Goal: Task Accomplishment & Management: Use online tool/utility

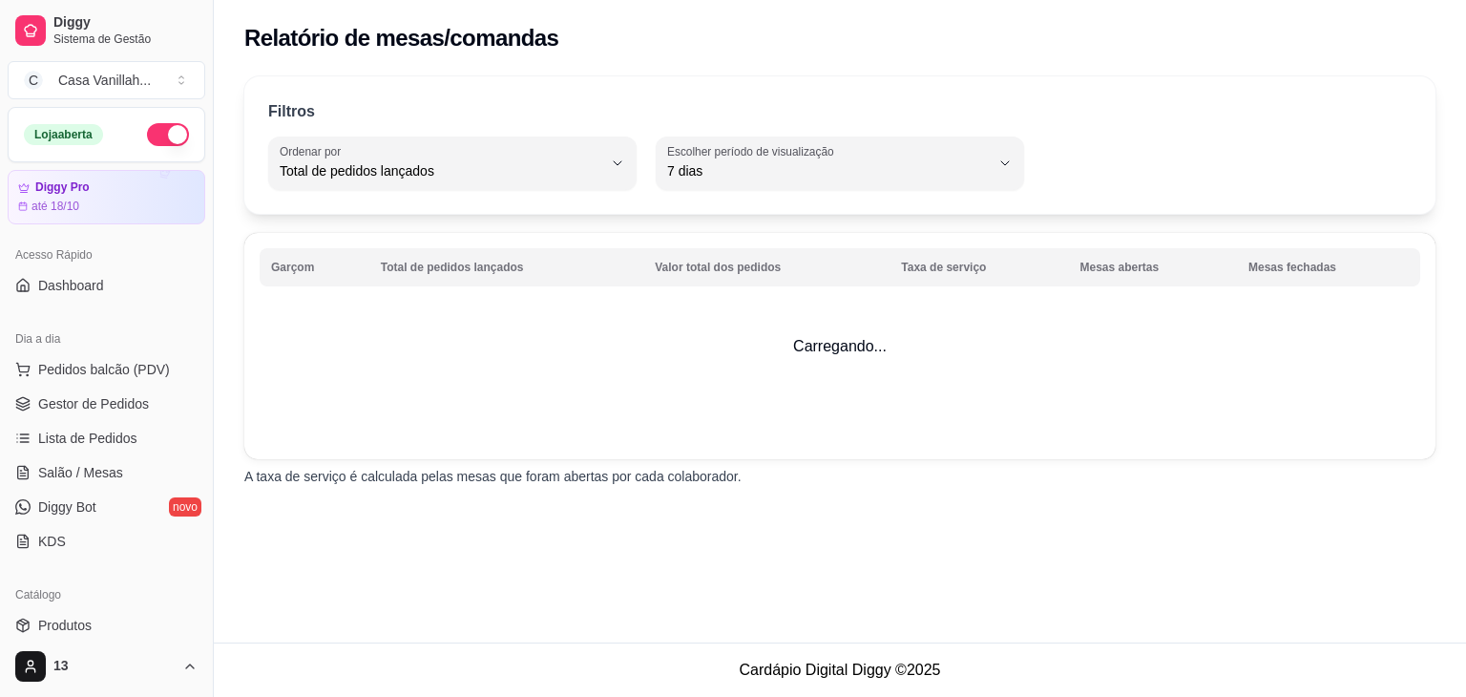
select select "TOTAL_OF_ORDERS"
select select "7"
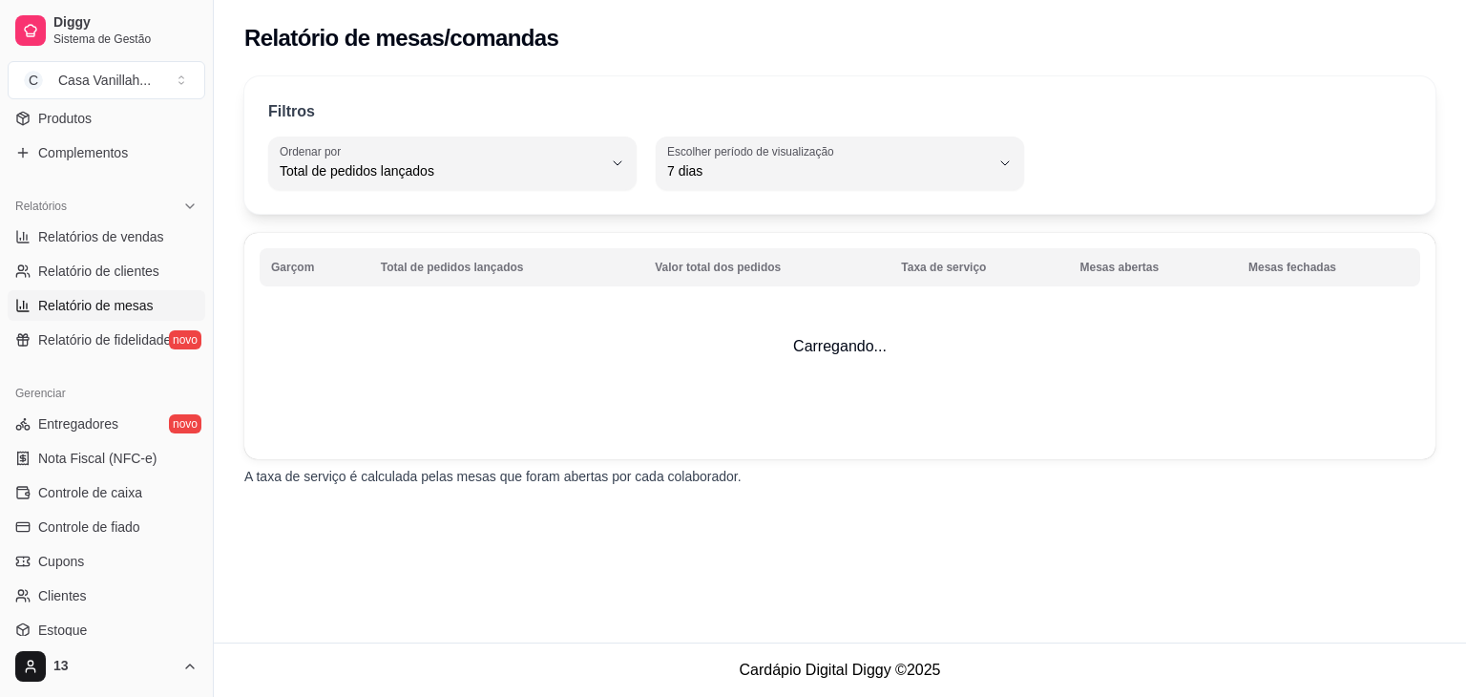
scroll to position [485, 0]
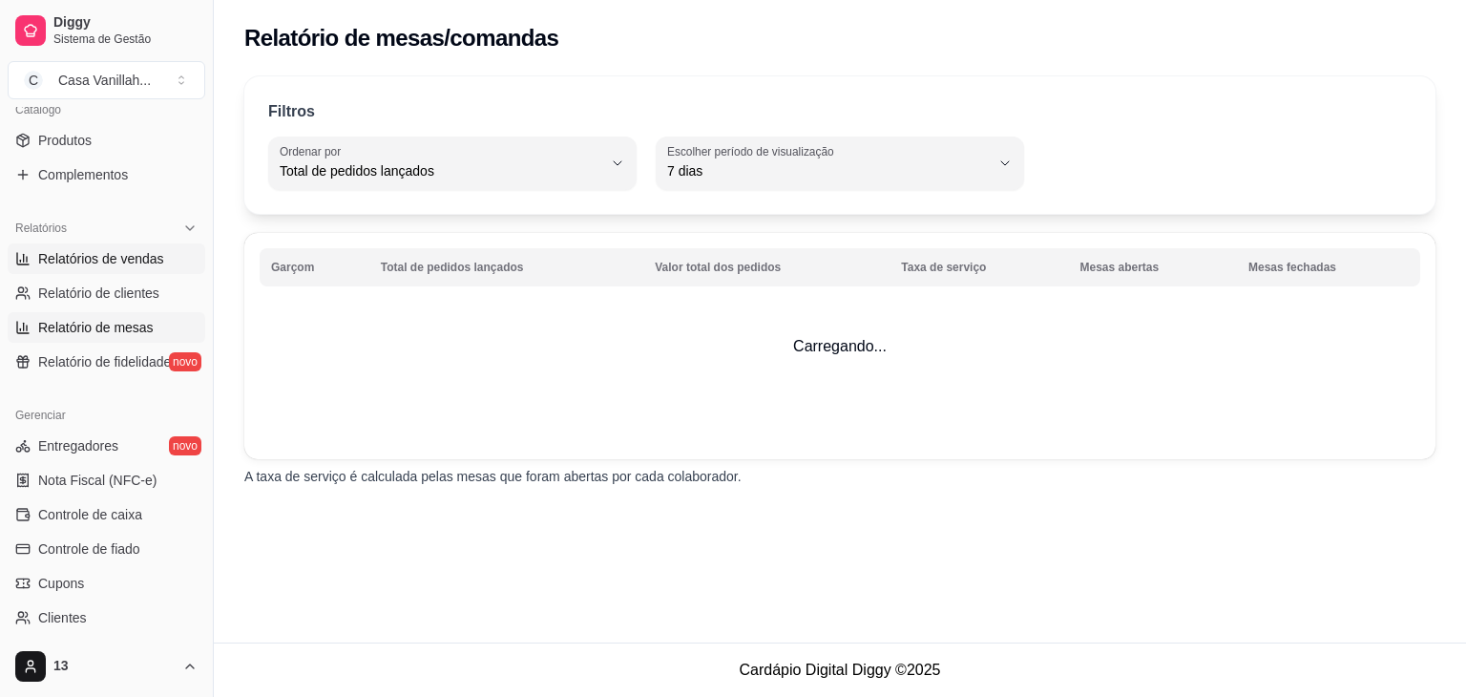
click at [113, 255] on span "Relatórios de vendas" at bounding box center [101, 258] width 126 height 19
select select "ALL"
select select "0"
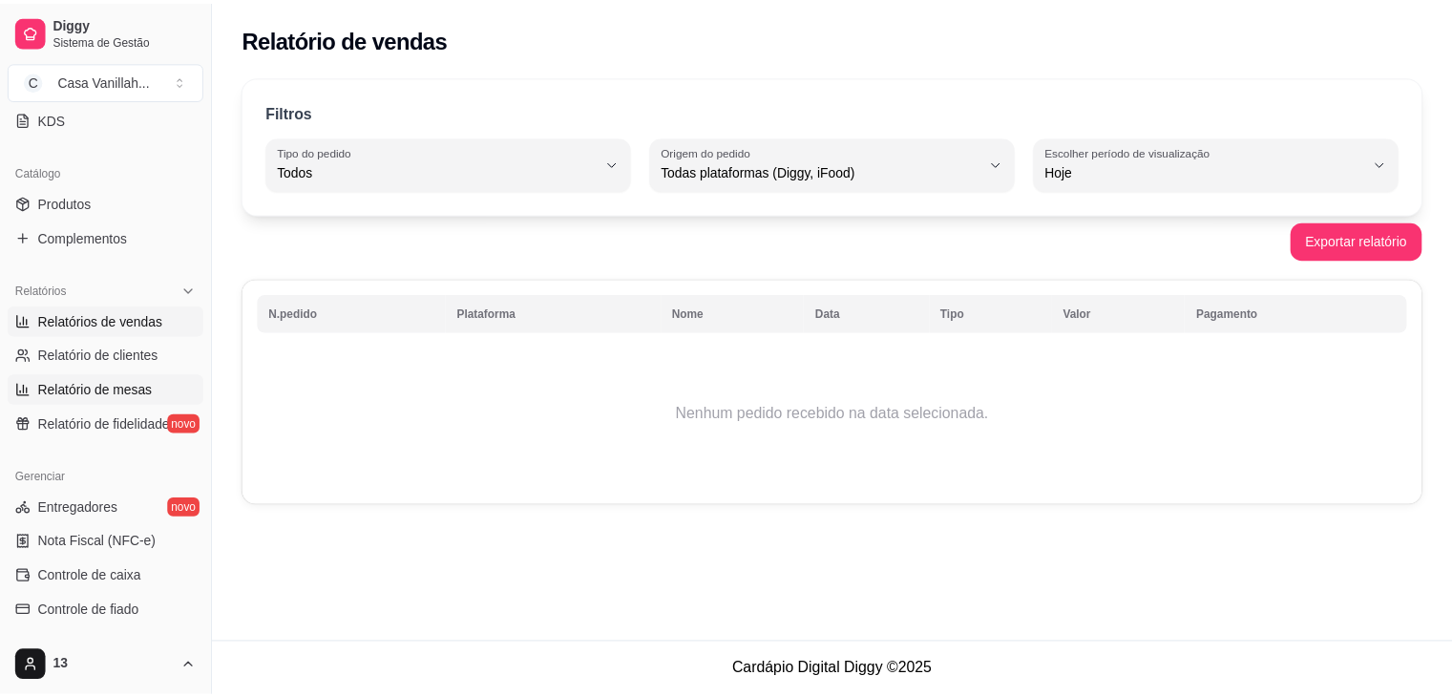
scroll to position [389, 0]
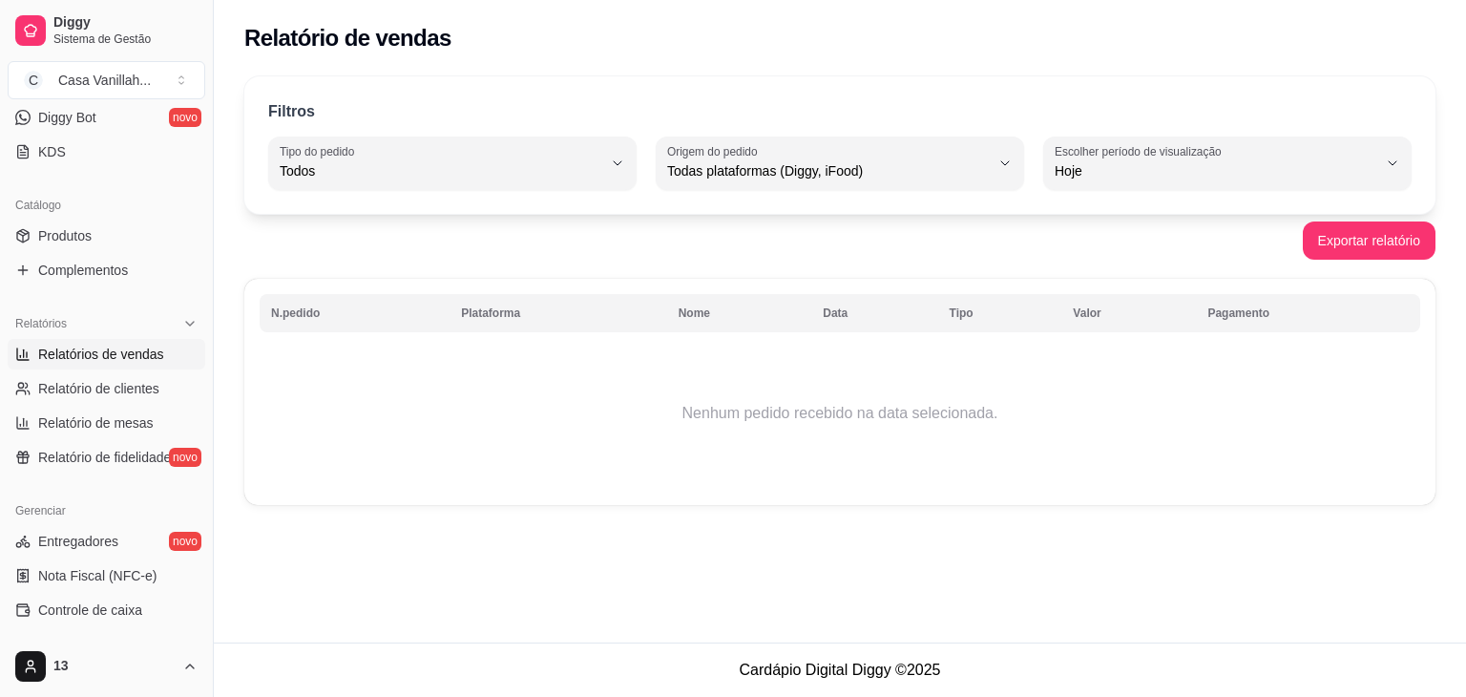
click at [64, 250] on ul "Produtos Complementos" at bounding box center [107, 252] width 198 height 65
click at [74, 238] on span "Produtos" at bounding box center [64, 235] width 53 height 19
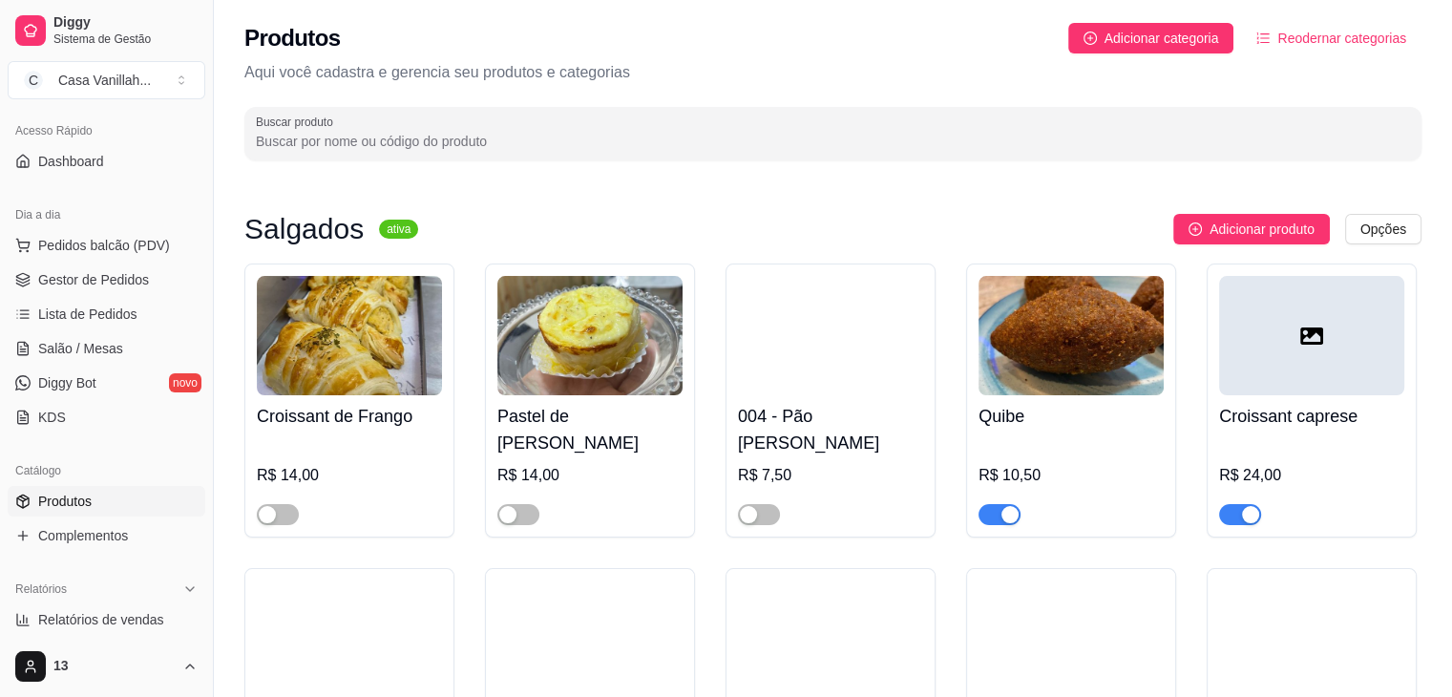
scroll to position [103, 0]
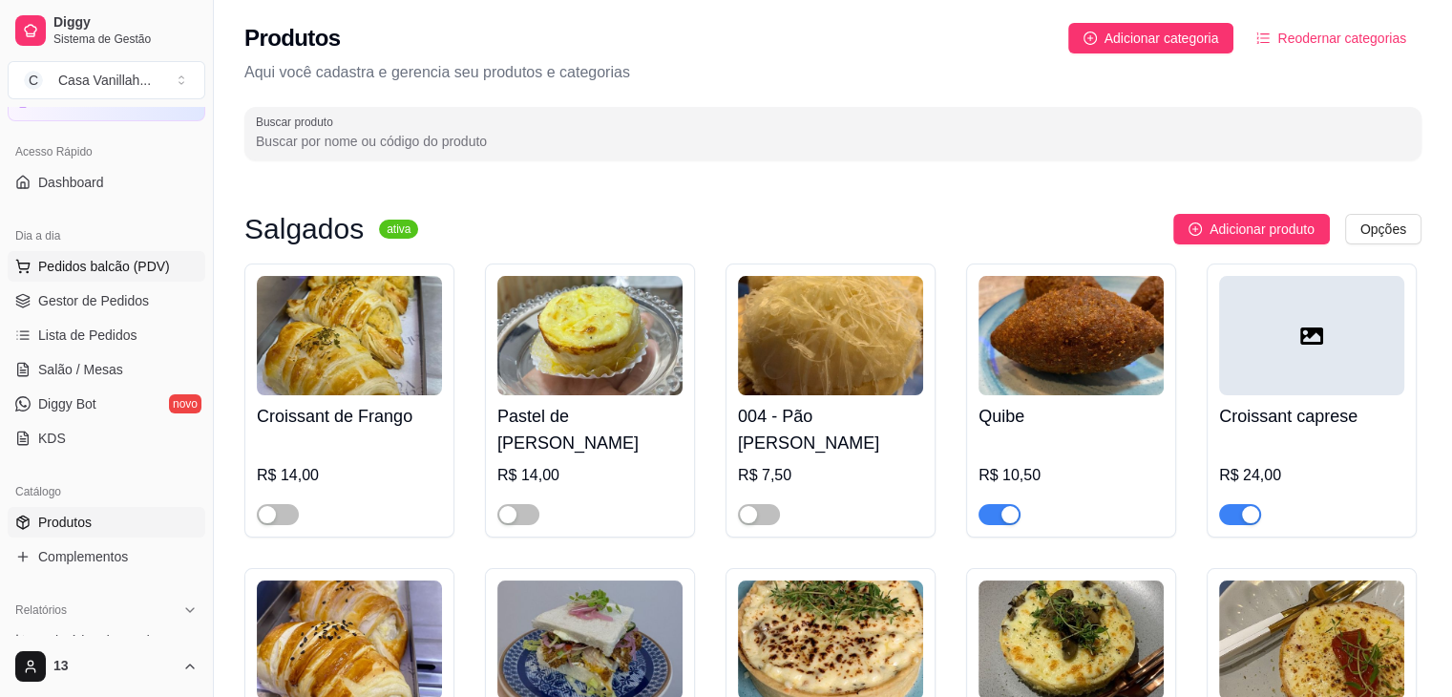
click at [46, 278] on button "Pedidos balcão (PDV)" at bounding box center [107, 266] width 198 height 31
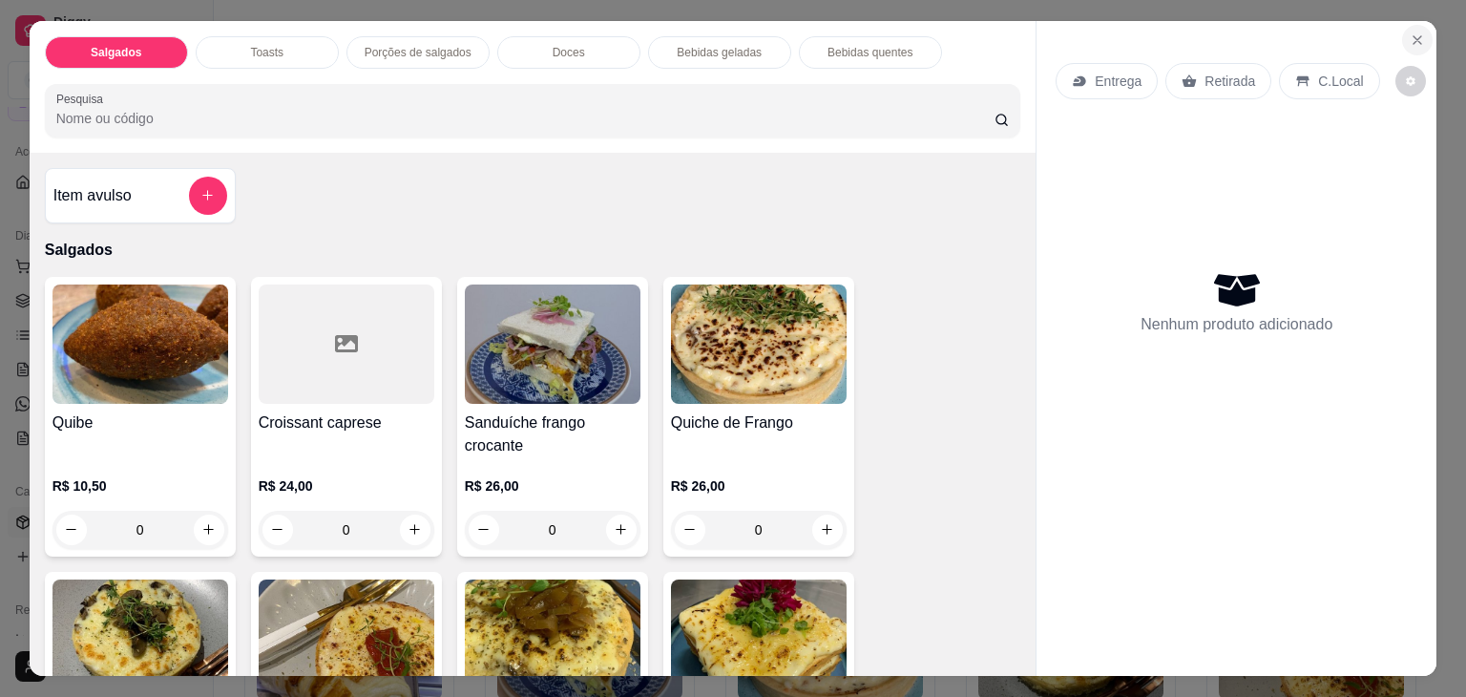
click at [1410, 25] on button "Close" at bounding box center [1417, 40] width 31 height 31
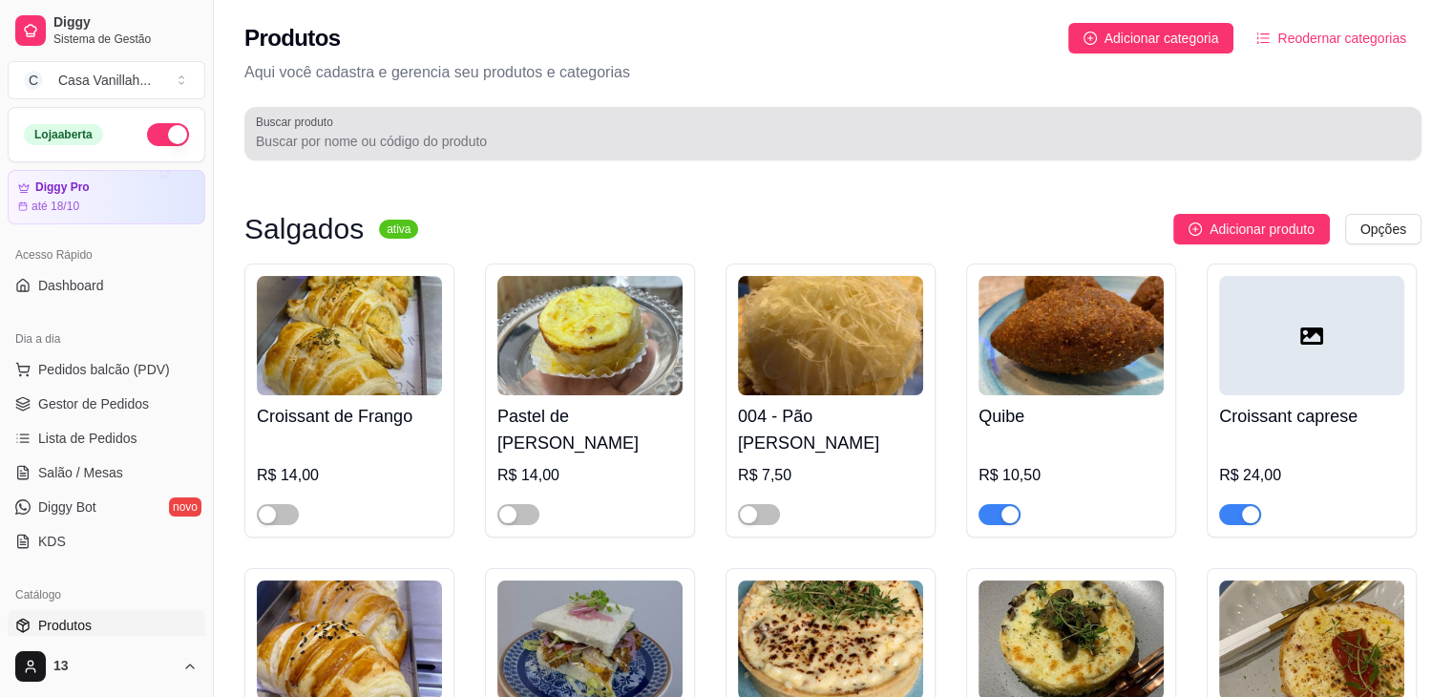
click at [496, 147] on input "Buscar produto" at bounding box center [833, 141] width 1154 height 19
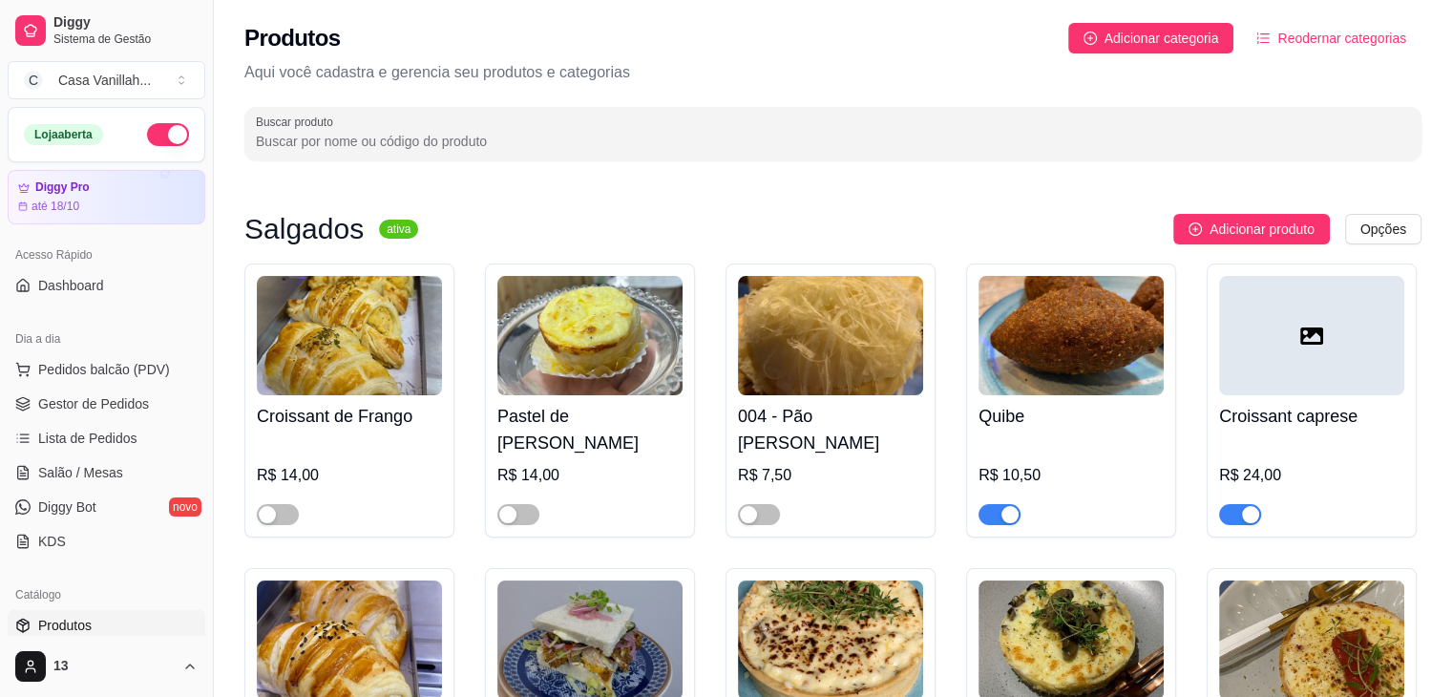
type input "s"
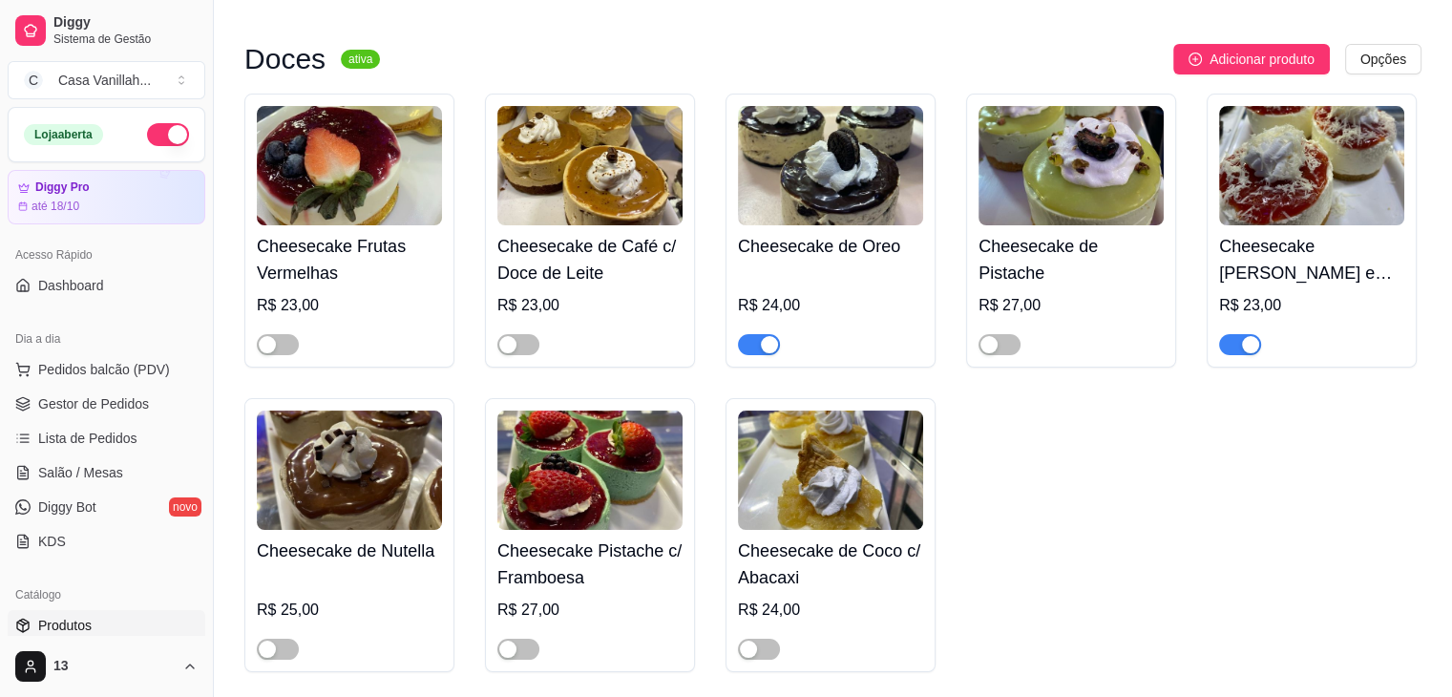
scroll to position [191, 0]
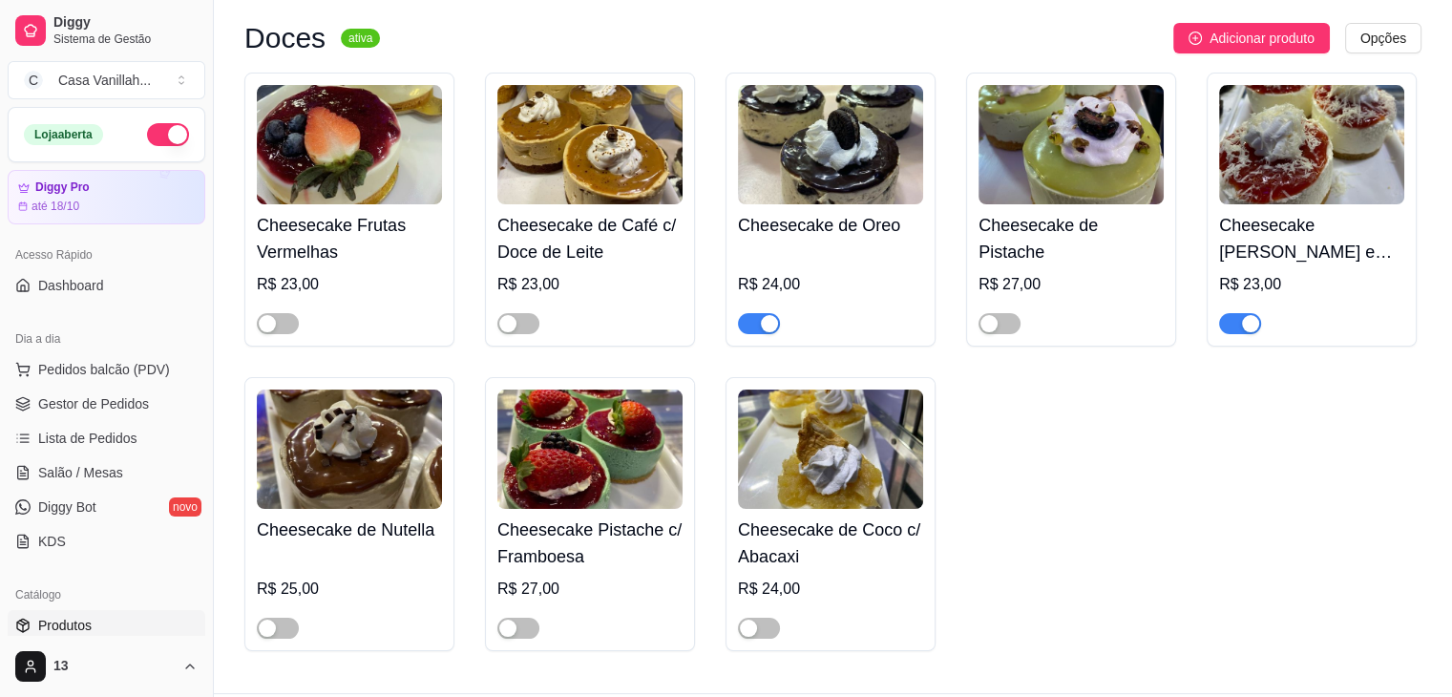
click at [1253, 331] on div "button" at bounding box center [1250, 323] width 17 height 17
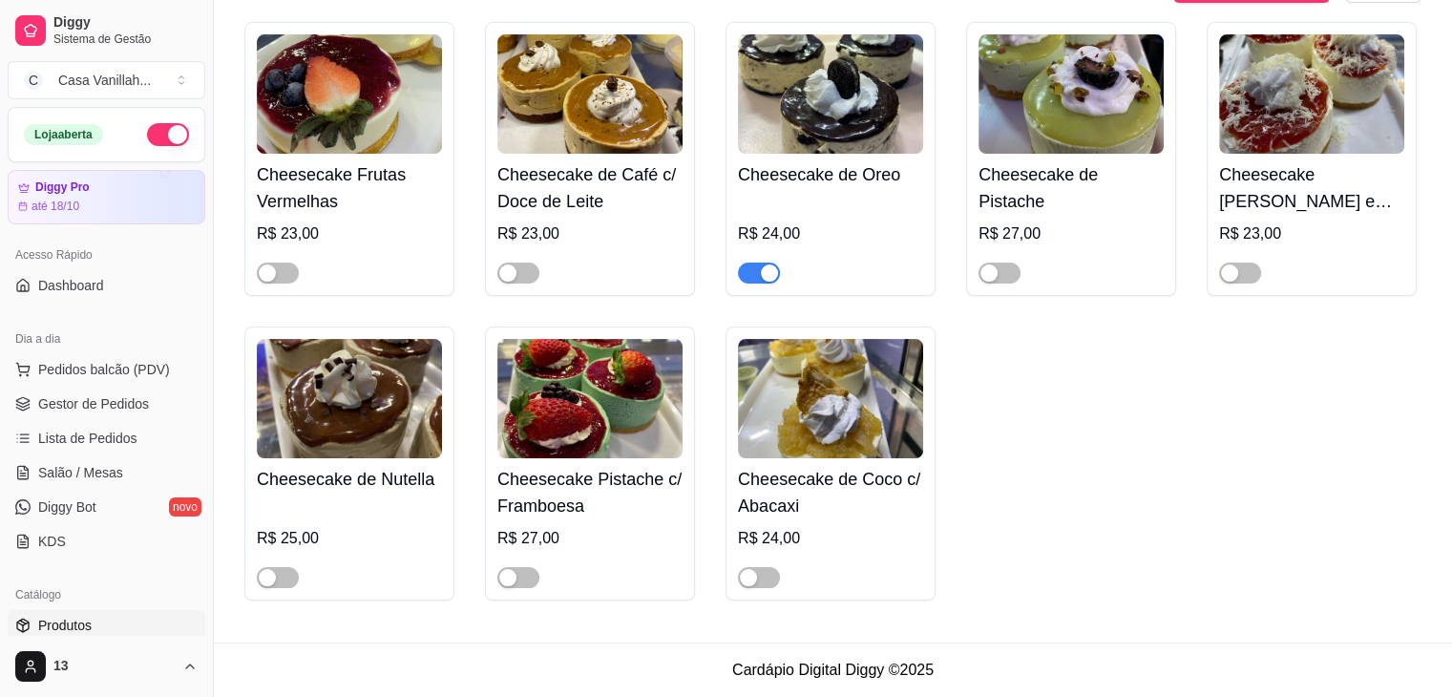
scroll to position [0, 0]
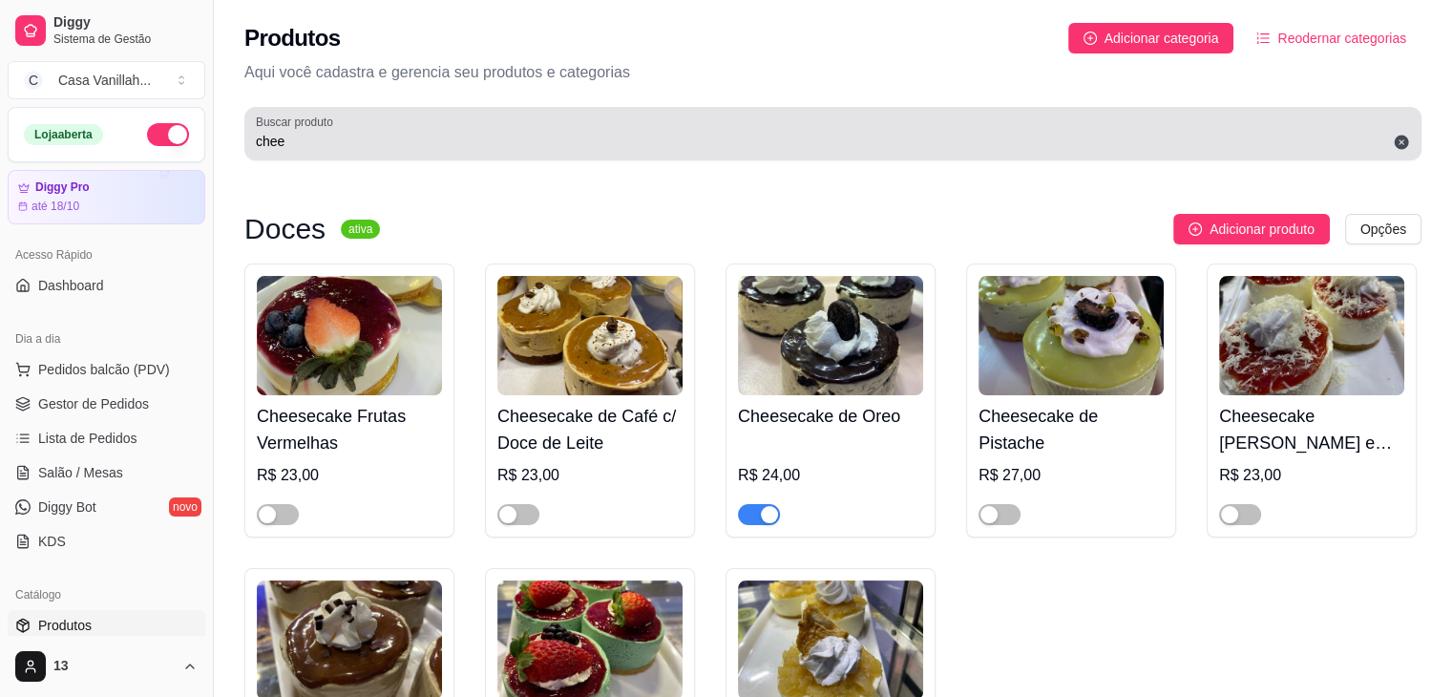
click at [565, 159] on div "Buscar produto chee" at bounding box center [832, 133] width 1177 height 53
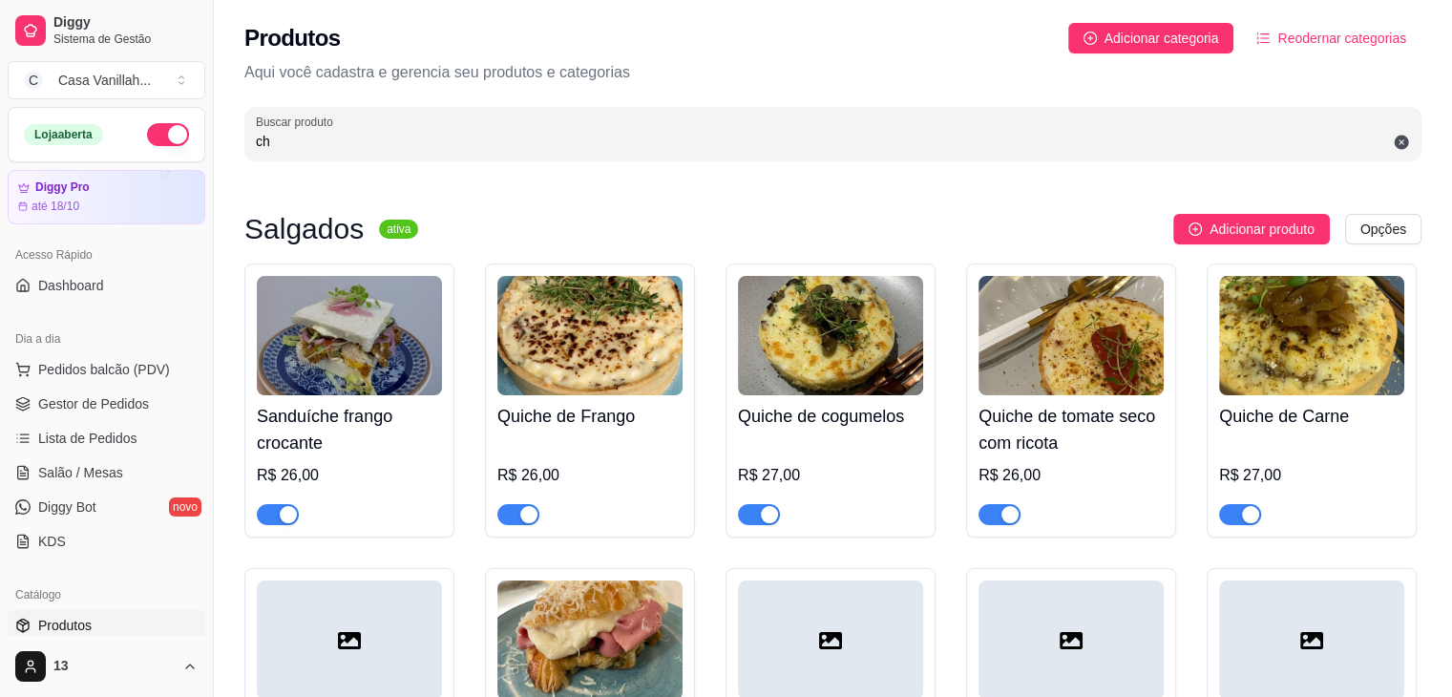
type input "c"
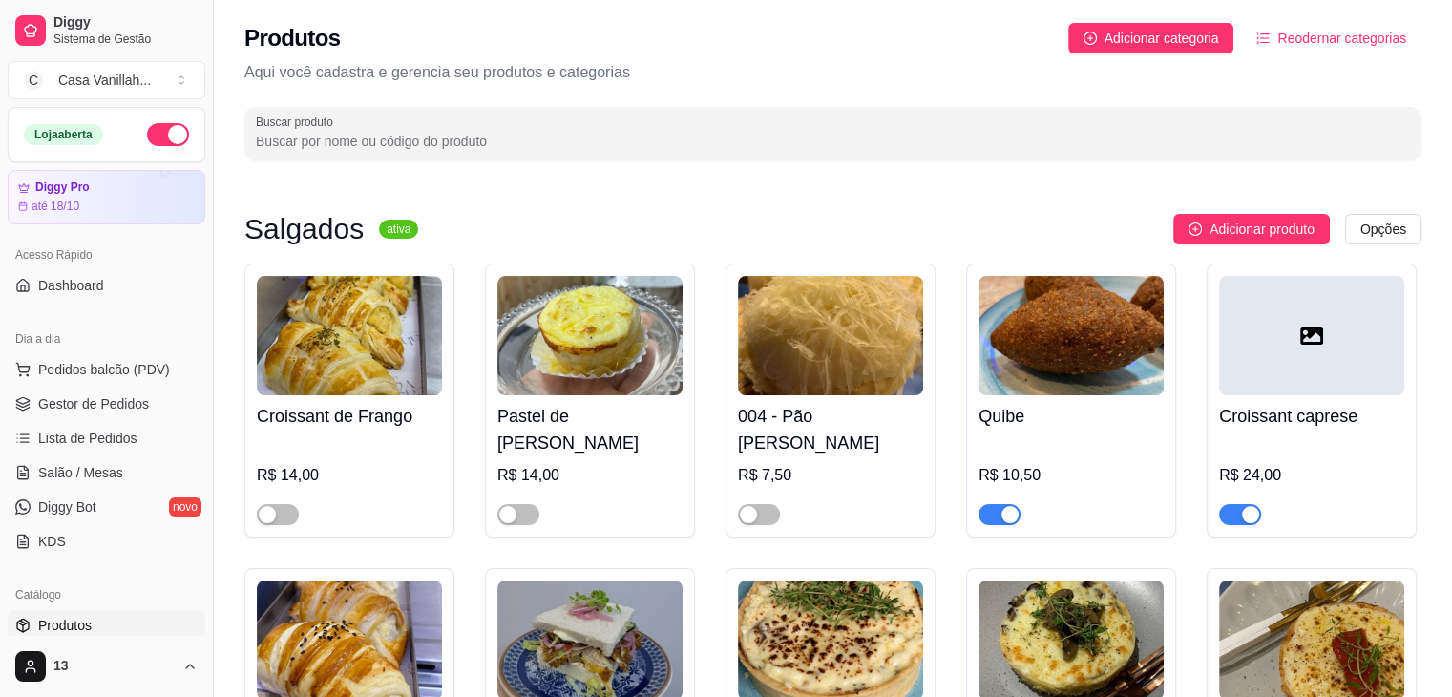
click at [527, 140] on input "Buscar produto" at bounding box center [833, 141] width 1154 height 19
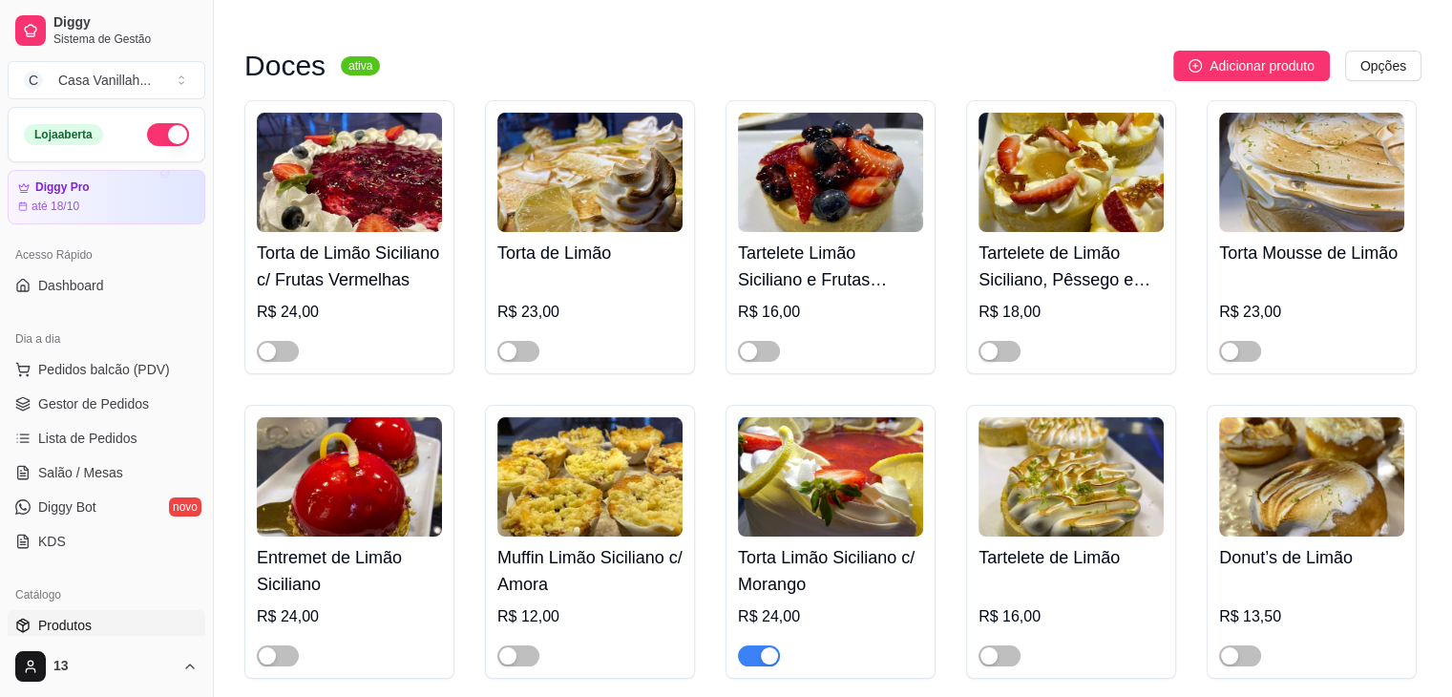
scroll to position [191, 0]
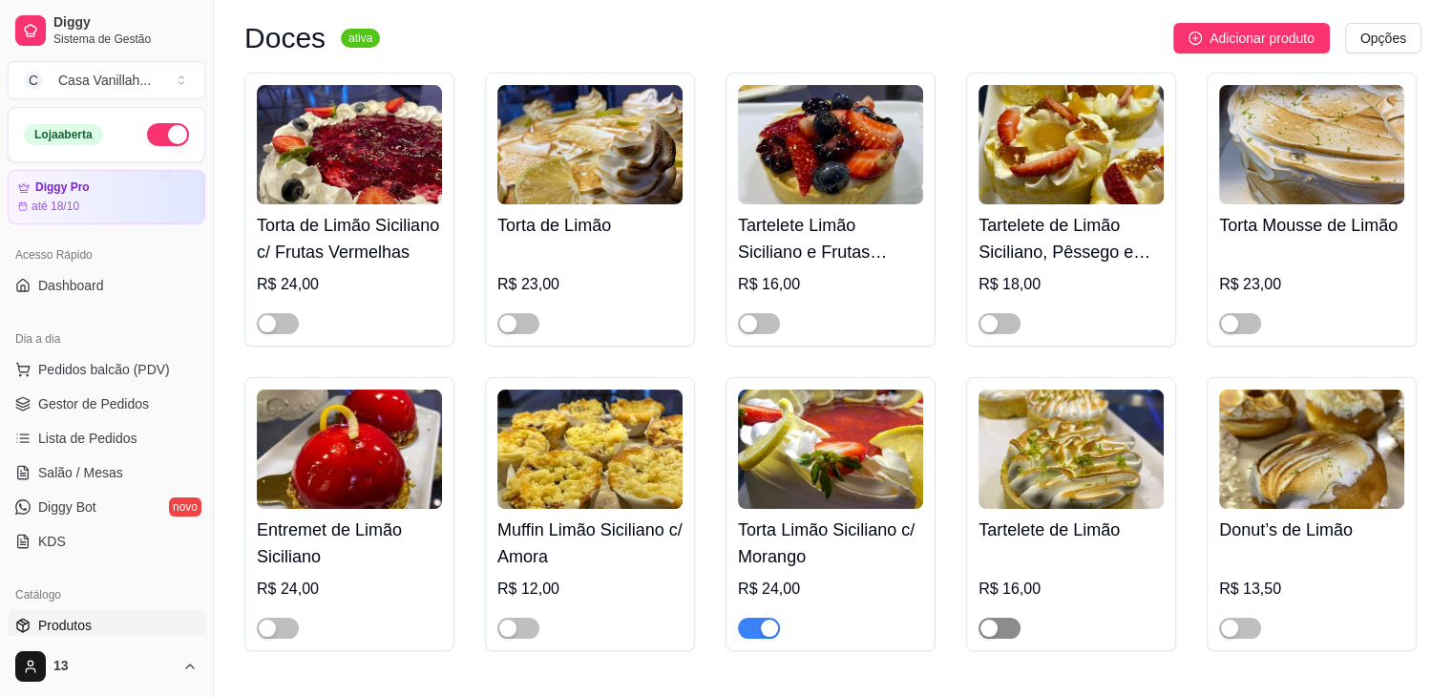
click at [1016, 635] on span "button" at bounding box center [999, 628] width 42 height 21
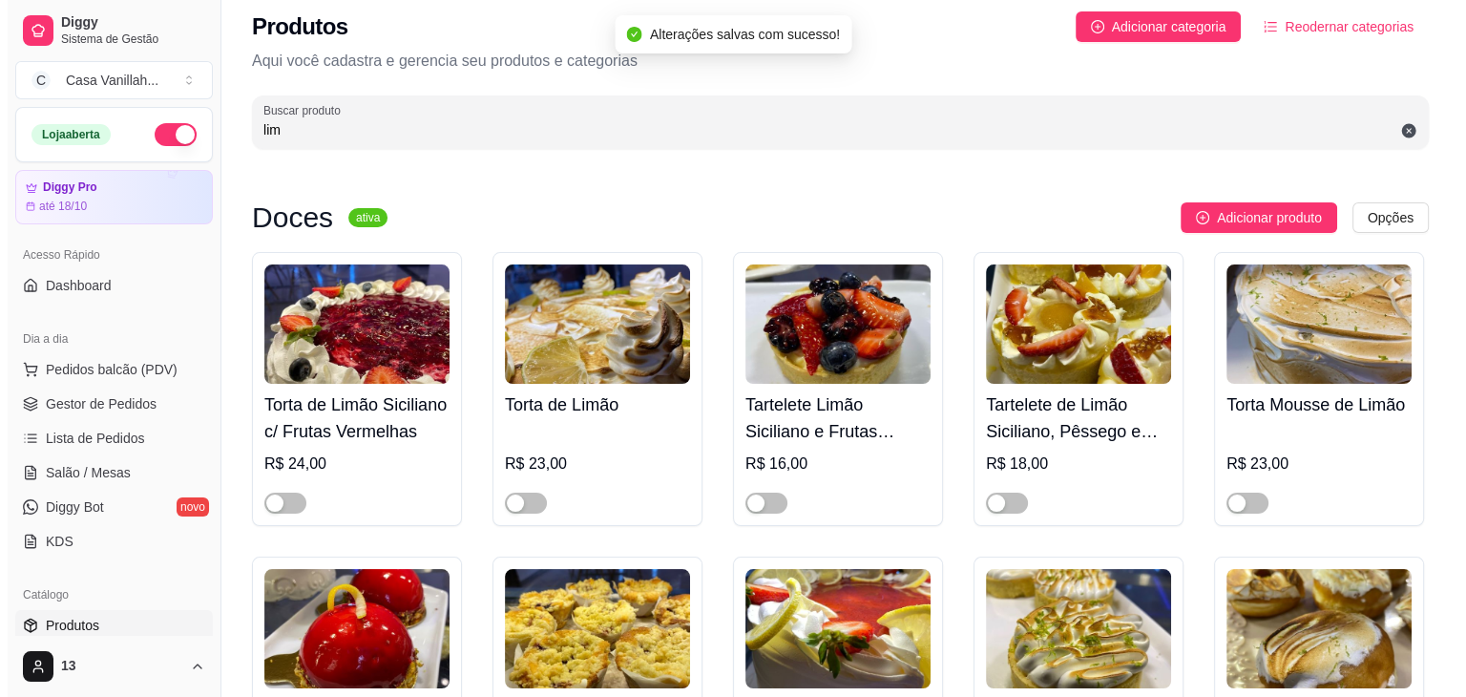
scroll to position [0, 0]
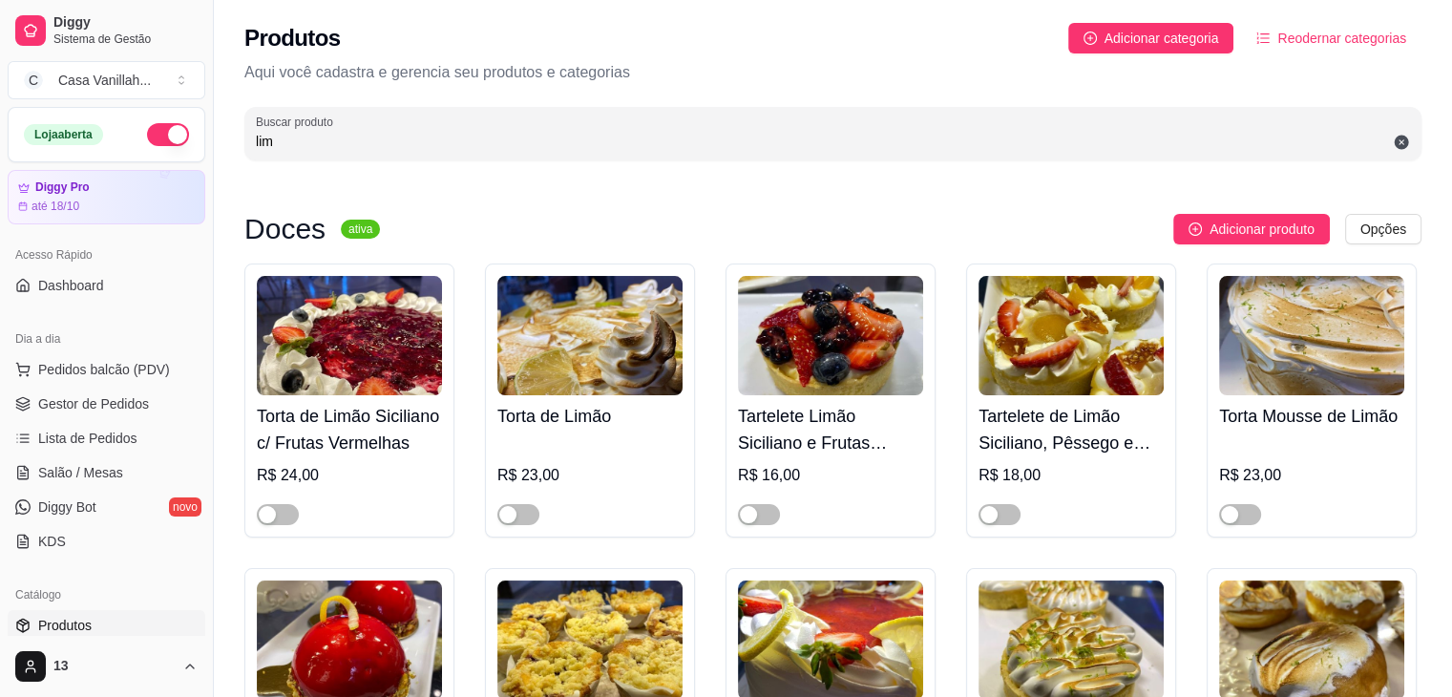
click at [768, 137] on input "lim" at bounding box center [833, 141] width 1154 height 19
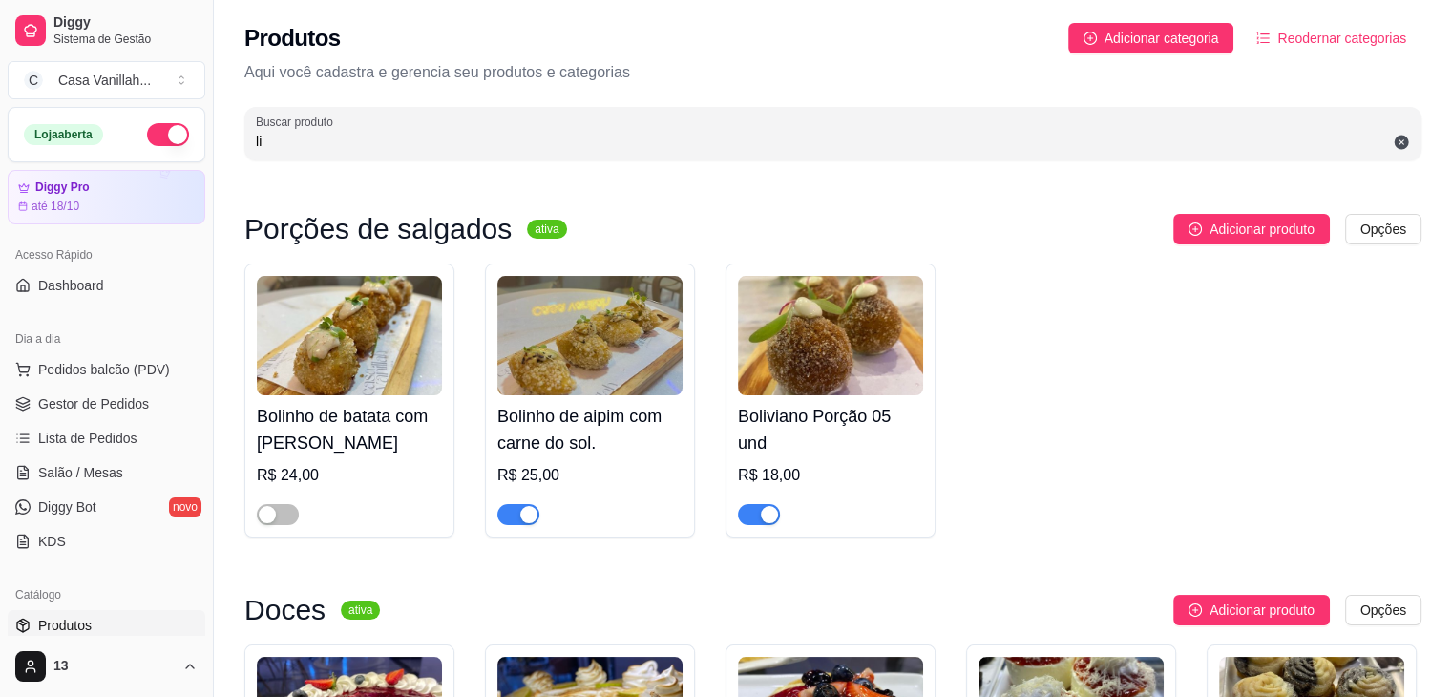
type input "l"
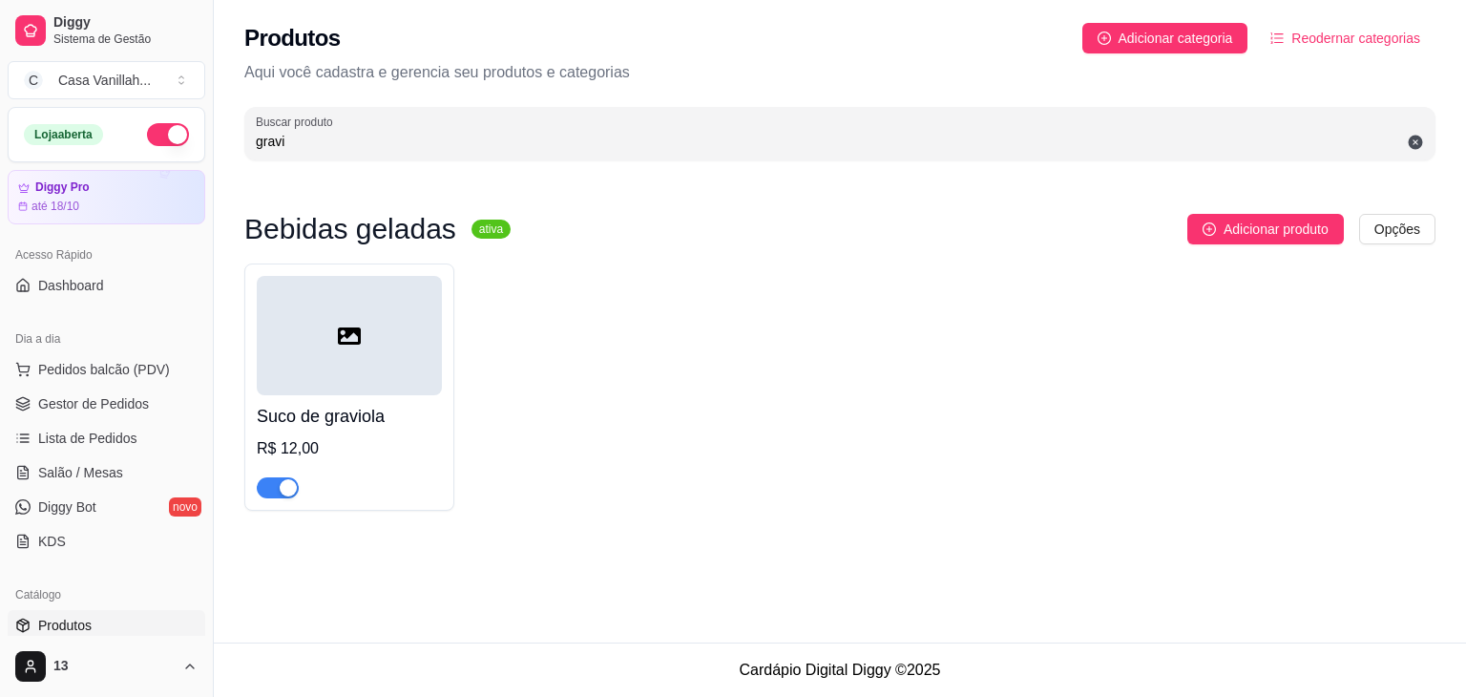
type input "gravi"
click at [279, 478] on span "button" at bounding box center [278, 487] width 42 height 21
click at [279, 493] on span "button" at bounding box center [278, 487] width 42 height 21
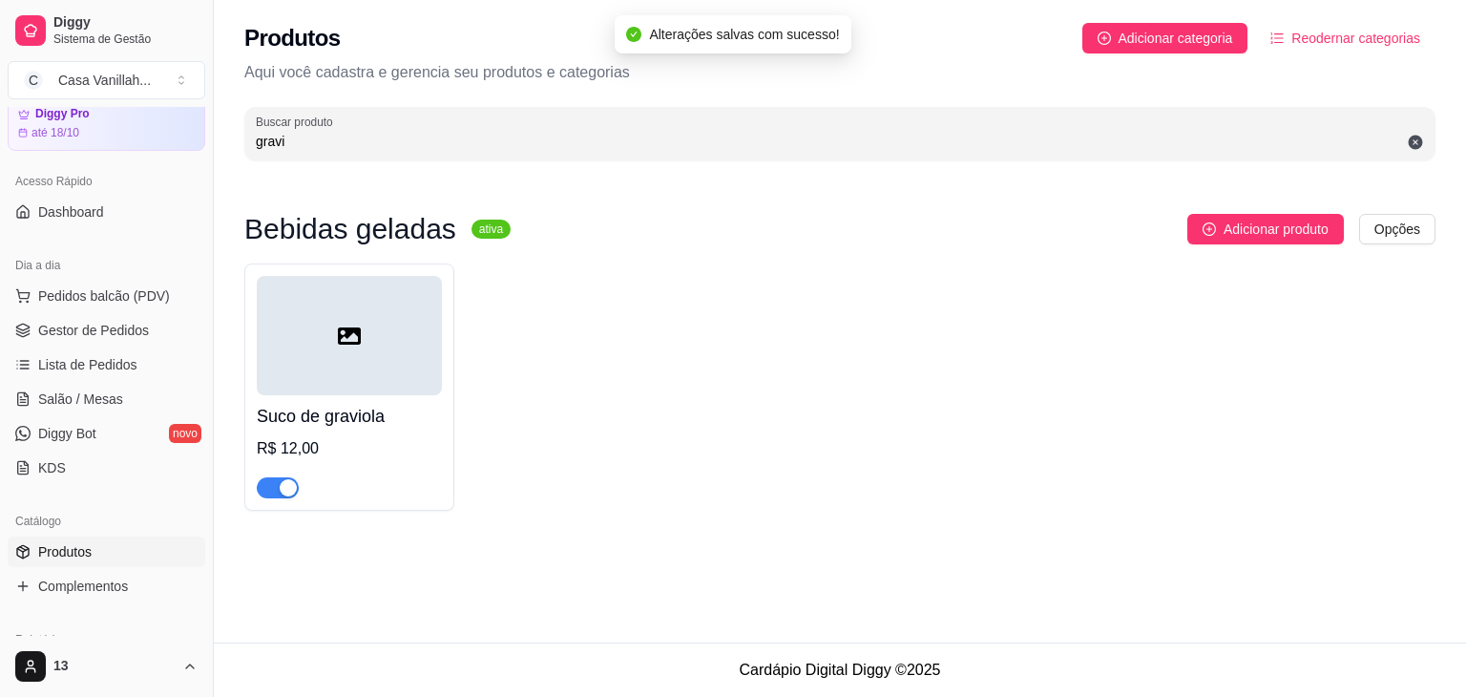
scroll to position [95, 0]
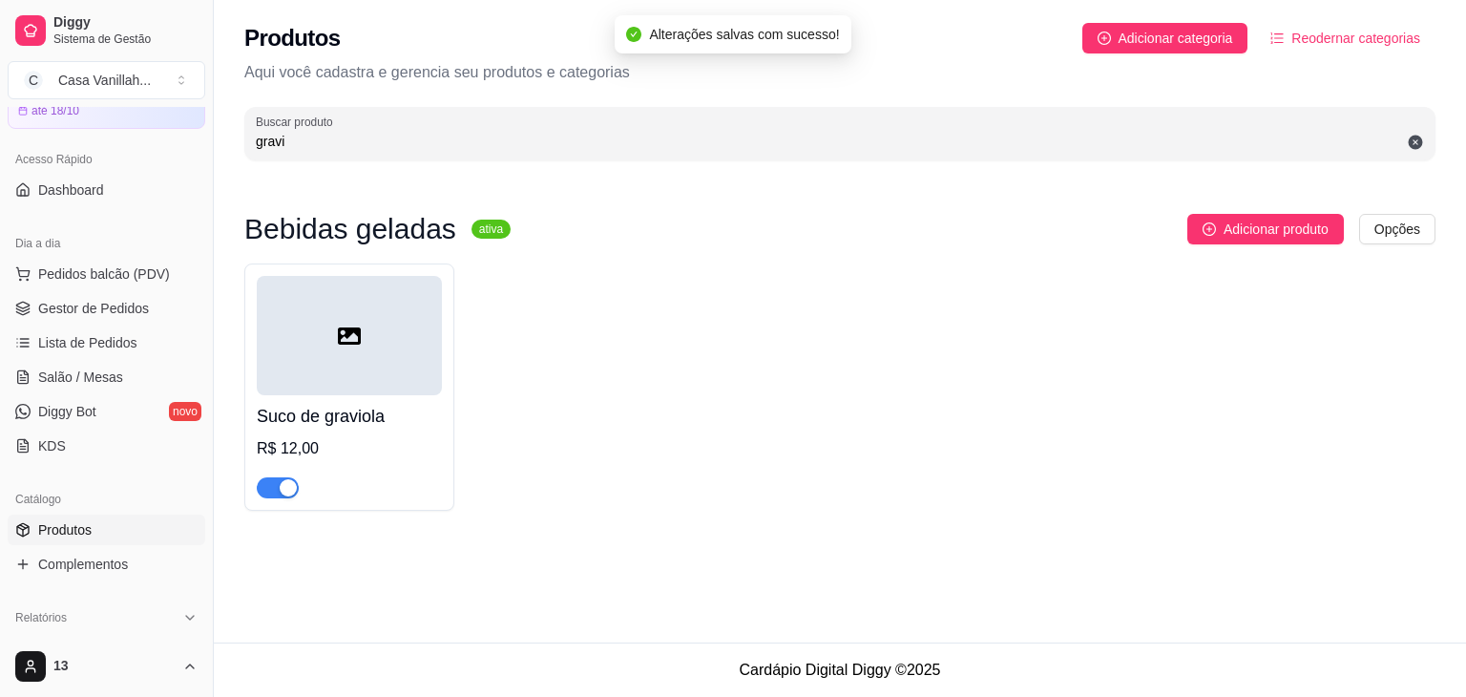
click at [92, 537] on span "Produtos" at bounding box center [64, 529] width 53 height 19
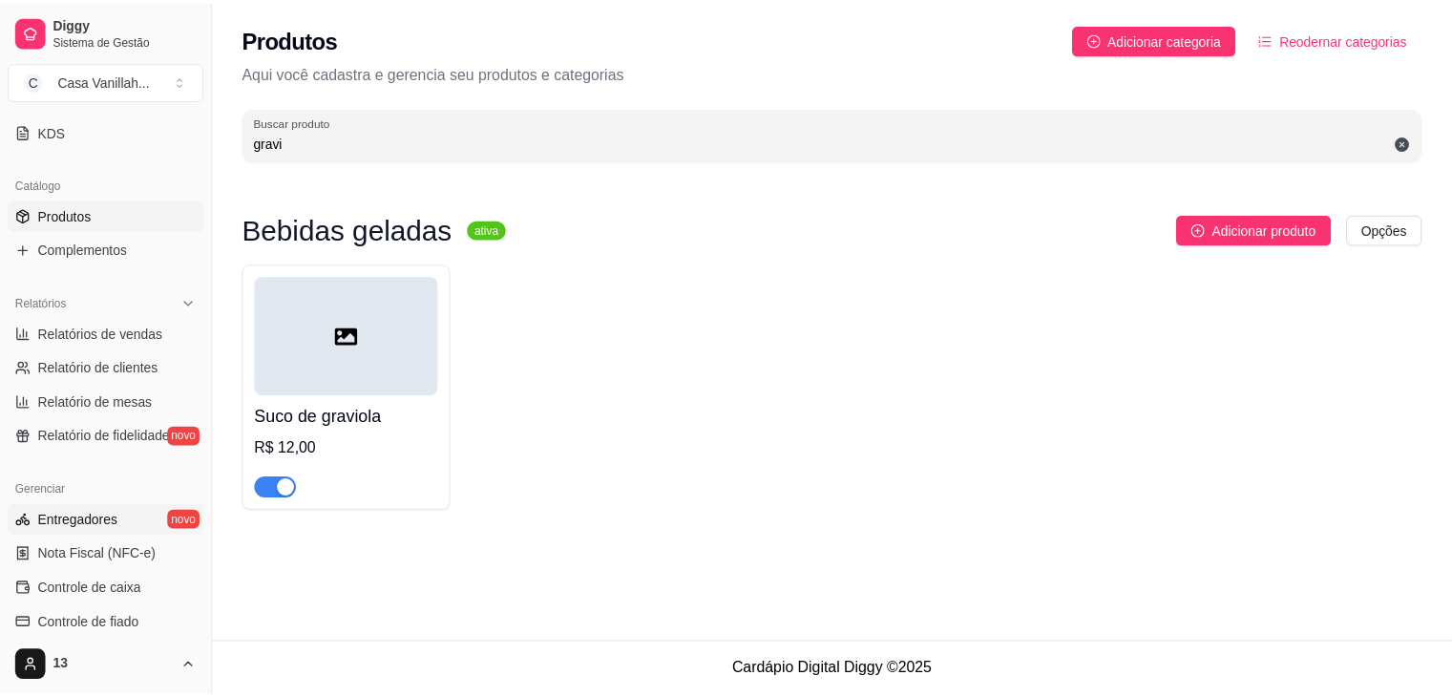
scroll to position [382, 0]
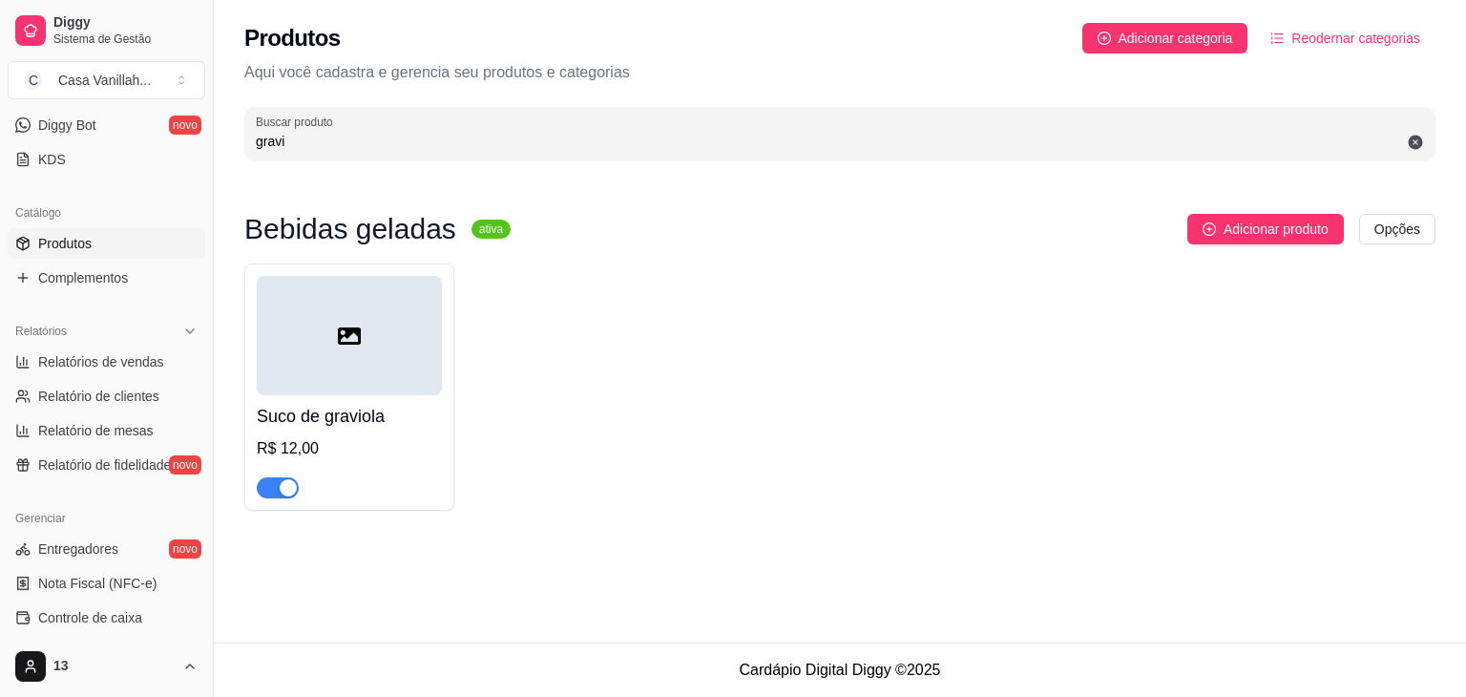
drag, startPoint x: 325, startPoint y: 140, endPoint x: 204, endPoint y: 120, distance: 122.9
click at [205, 136] on div "Diggy Sistema de Gestão C Casa Vanillah ... Loja aberta Diggy Pro até 18/10 Ace…" at bounding box center [733, 348] width 1466 height 697
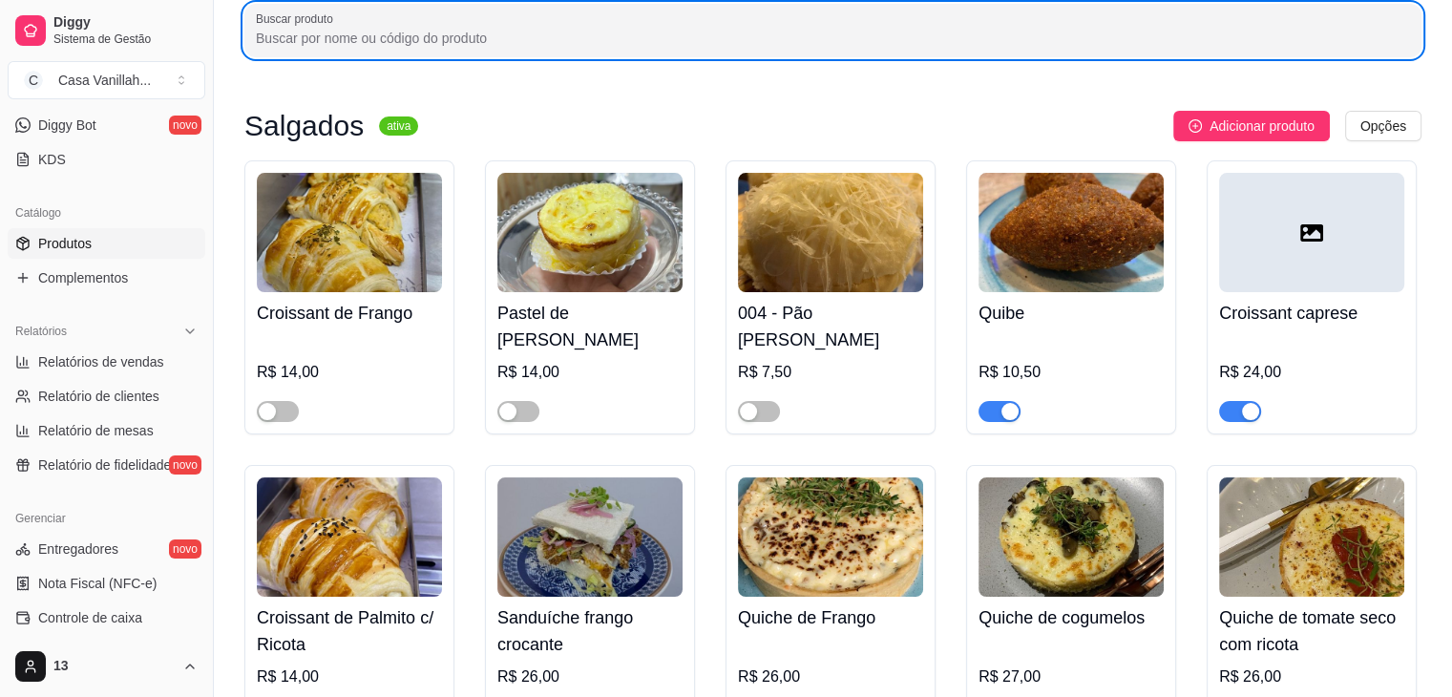
scroll to position [0, 0]
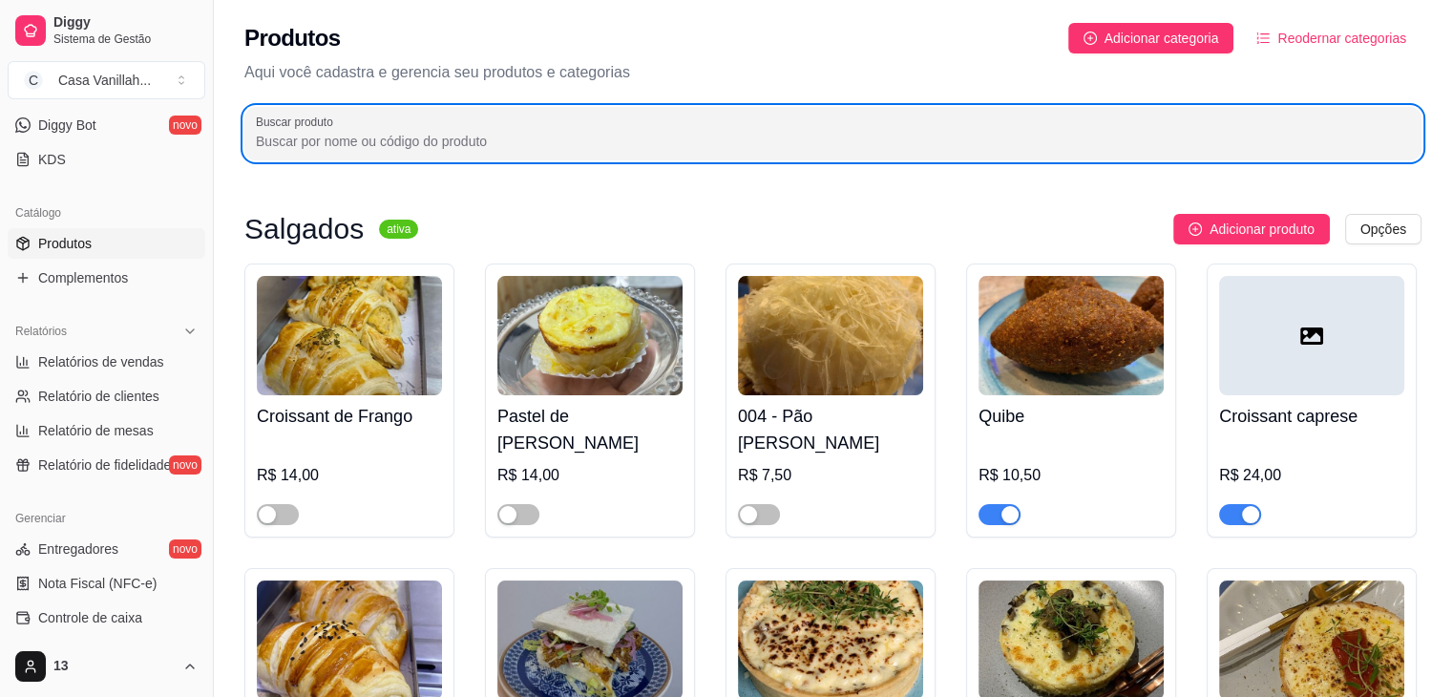
click at [681, 147] on input "Buscar produto" at bounding box center [833, 141] width 1154 height 19
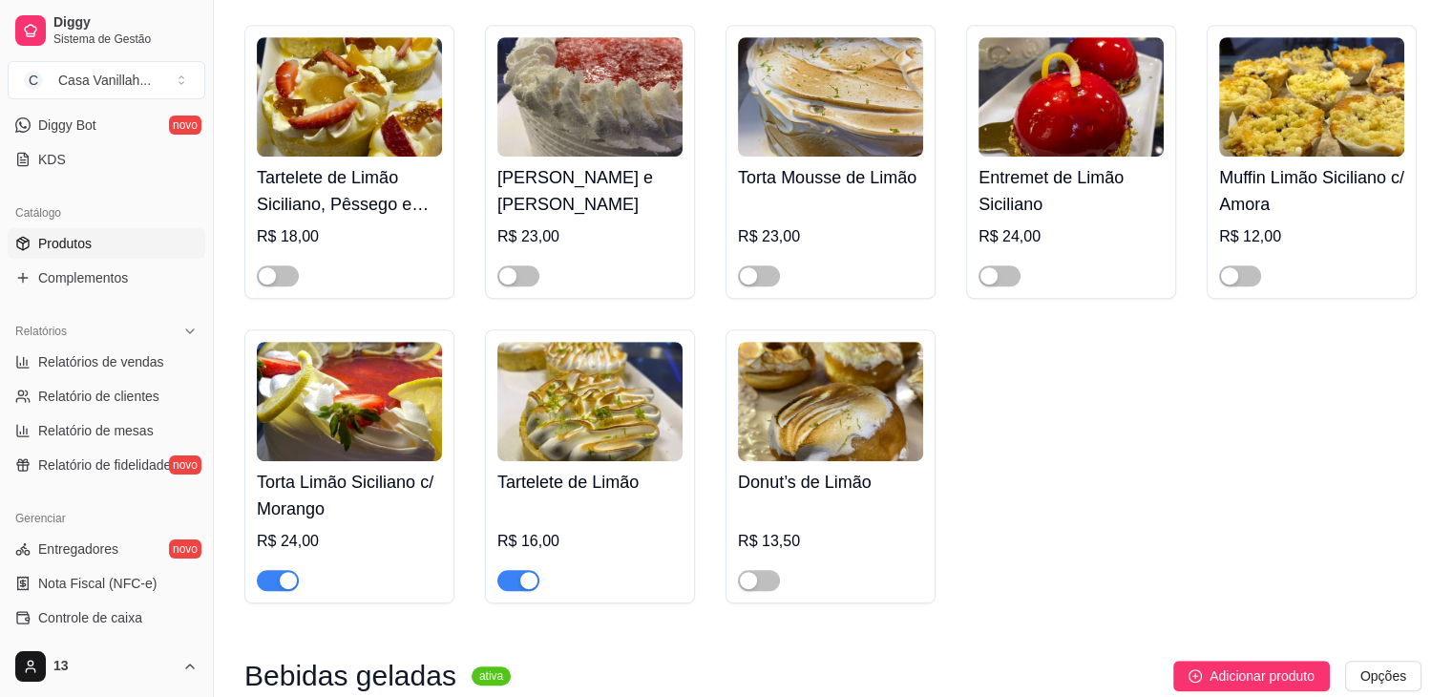
scroll to position [955, 0]
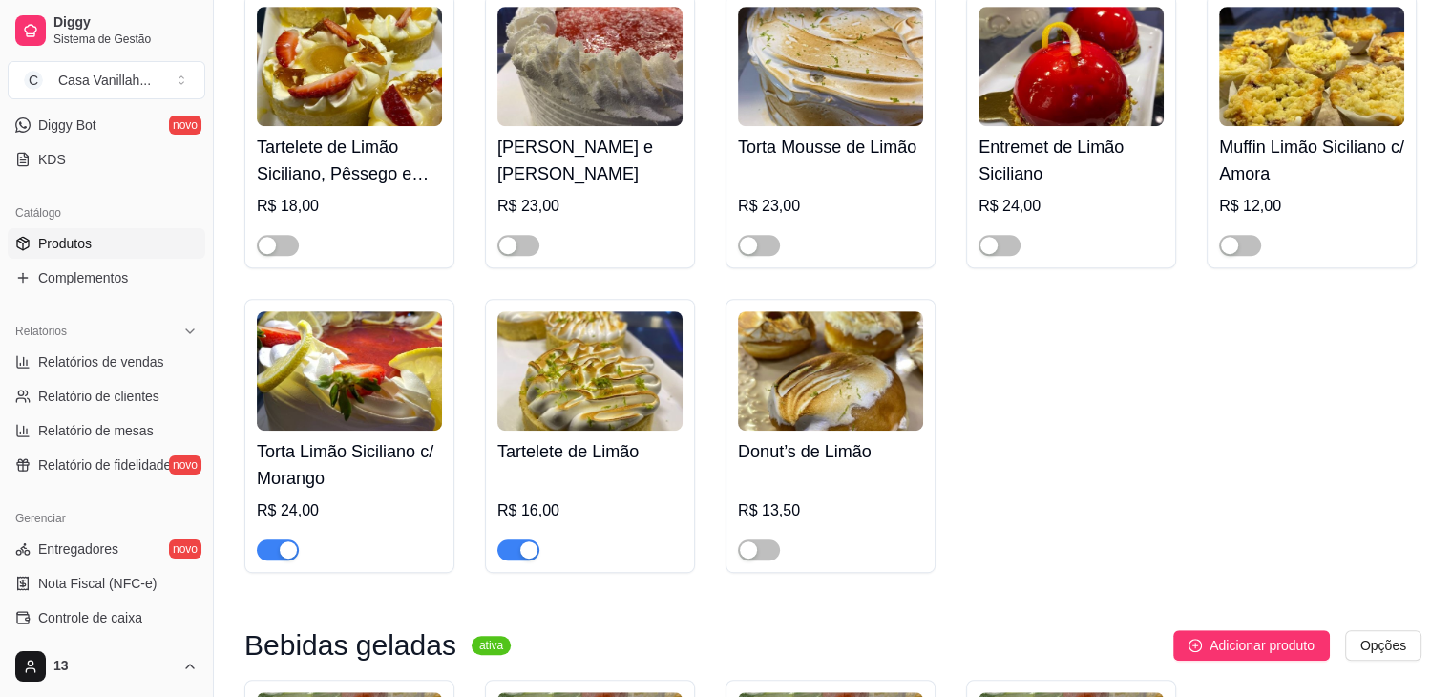
click at [280, 558] on div "button" at bounding box center [288, 549] width 17 height 17
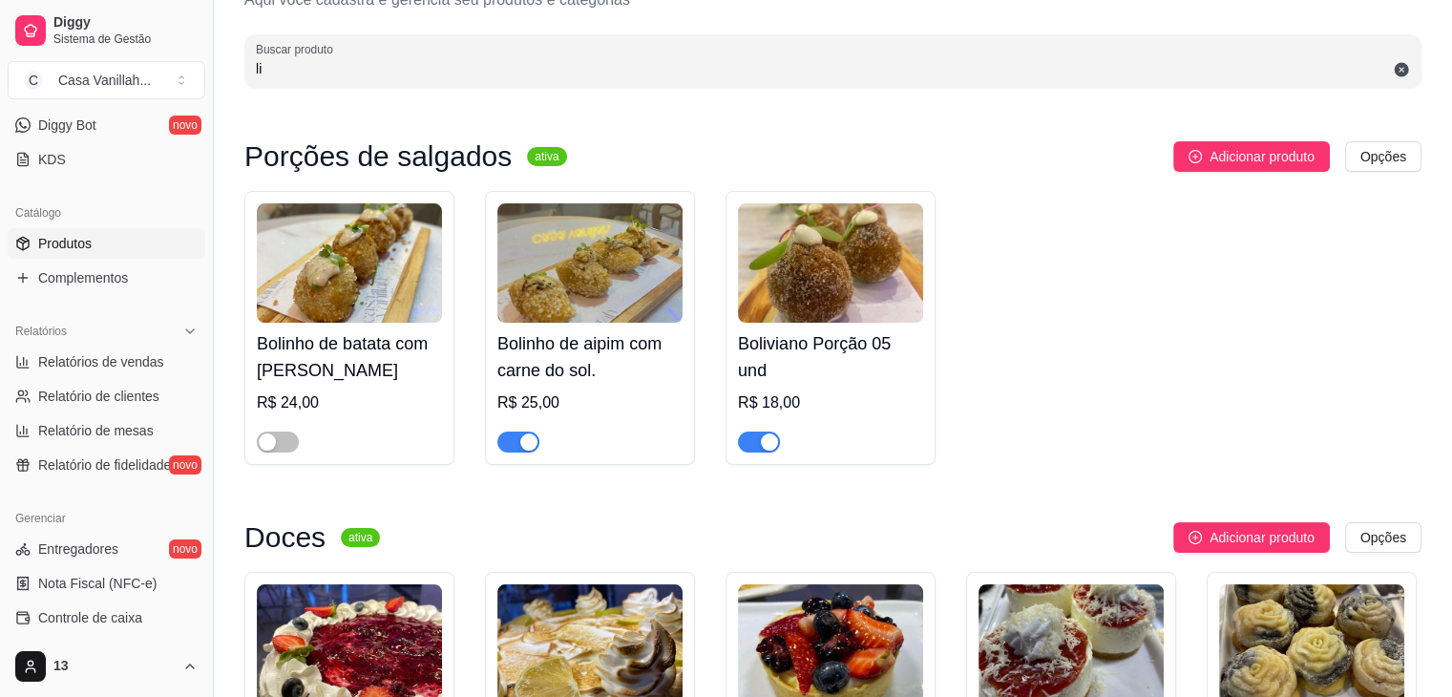
scroll to position [0, 0]
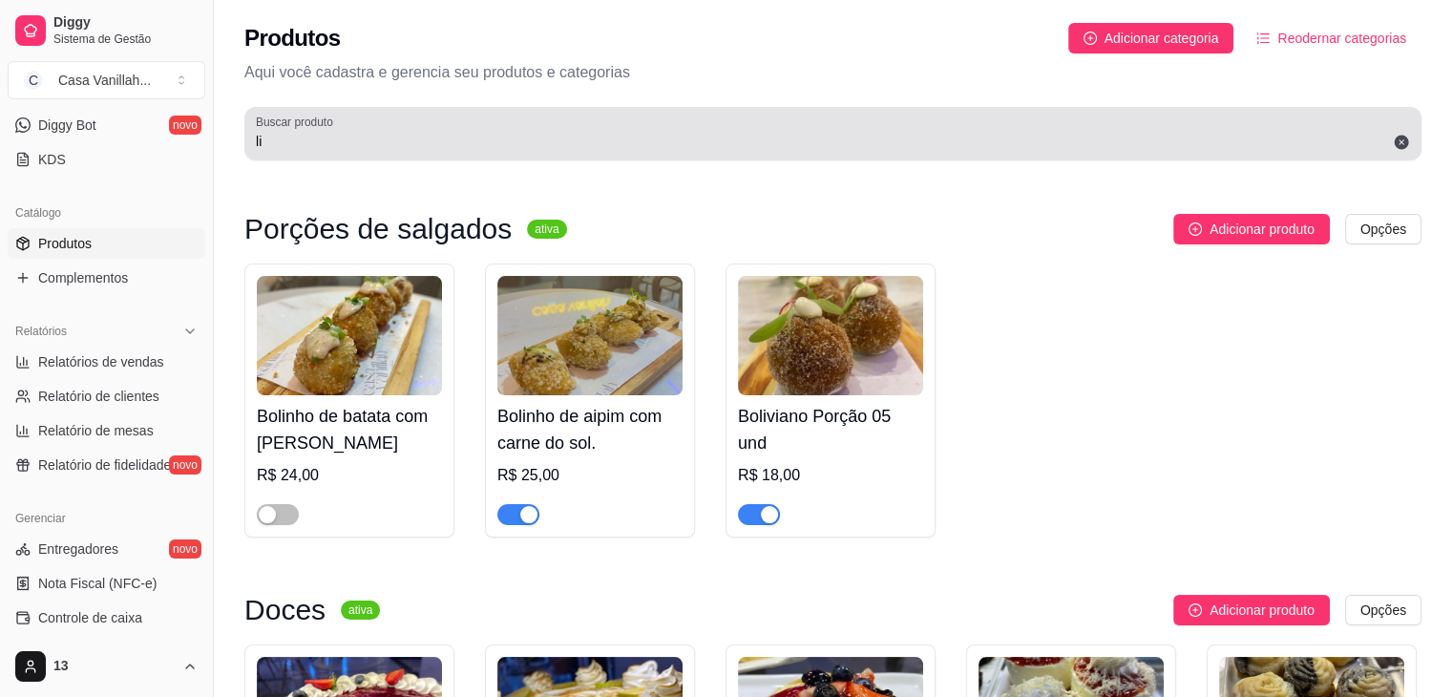
click at [538, 121] on div "li" at bounding box center [833, 134] width 1154 height 38
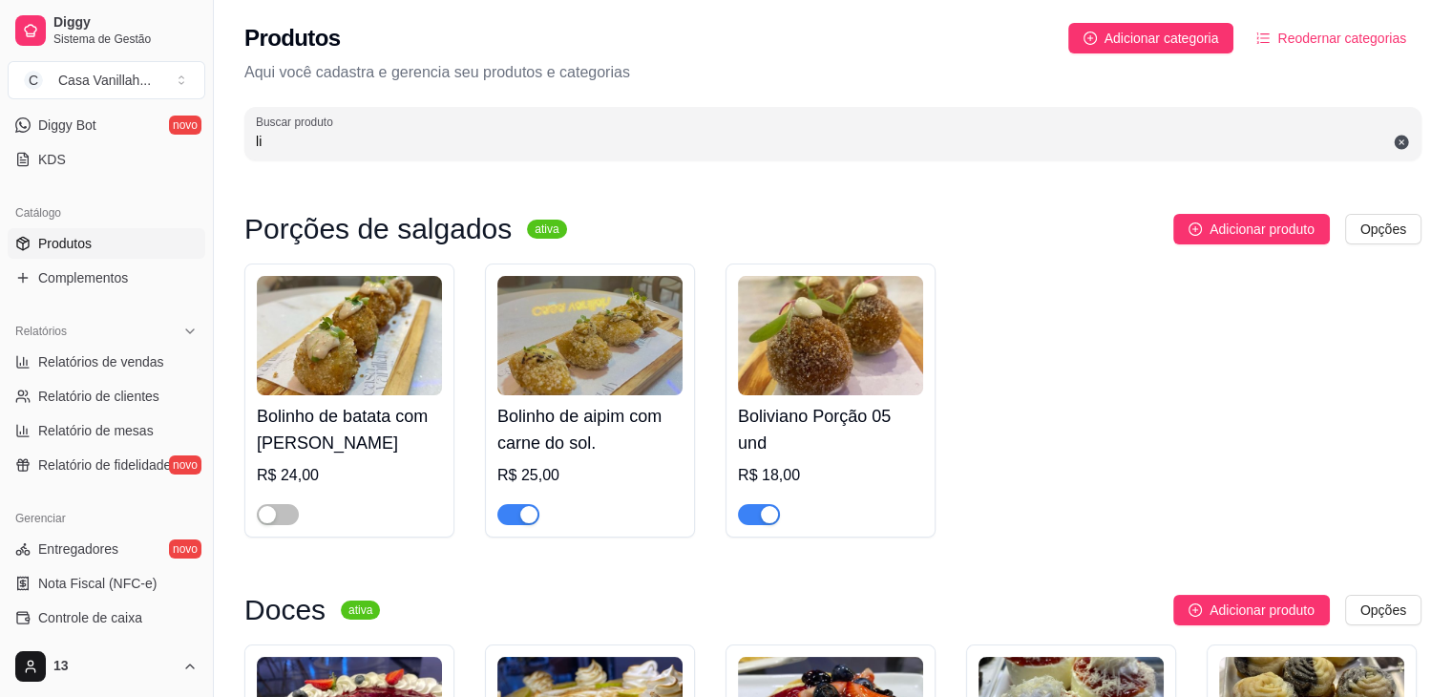
type input "l"
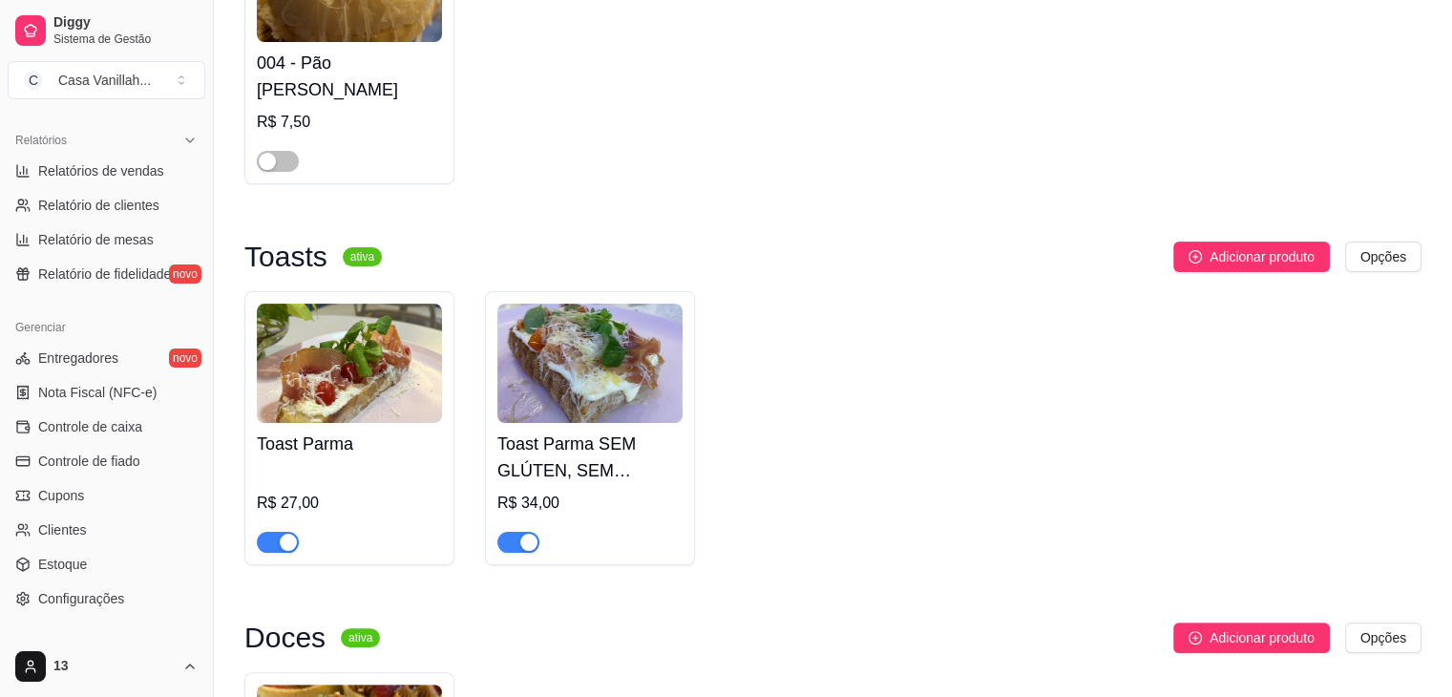
scroll to position [382, 0]
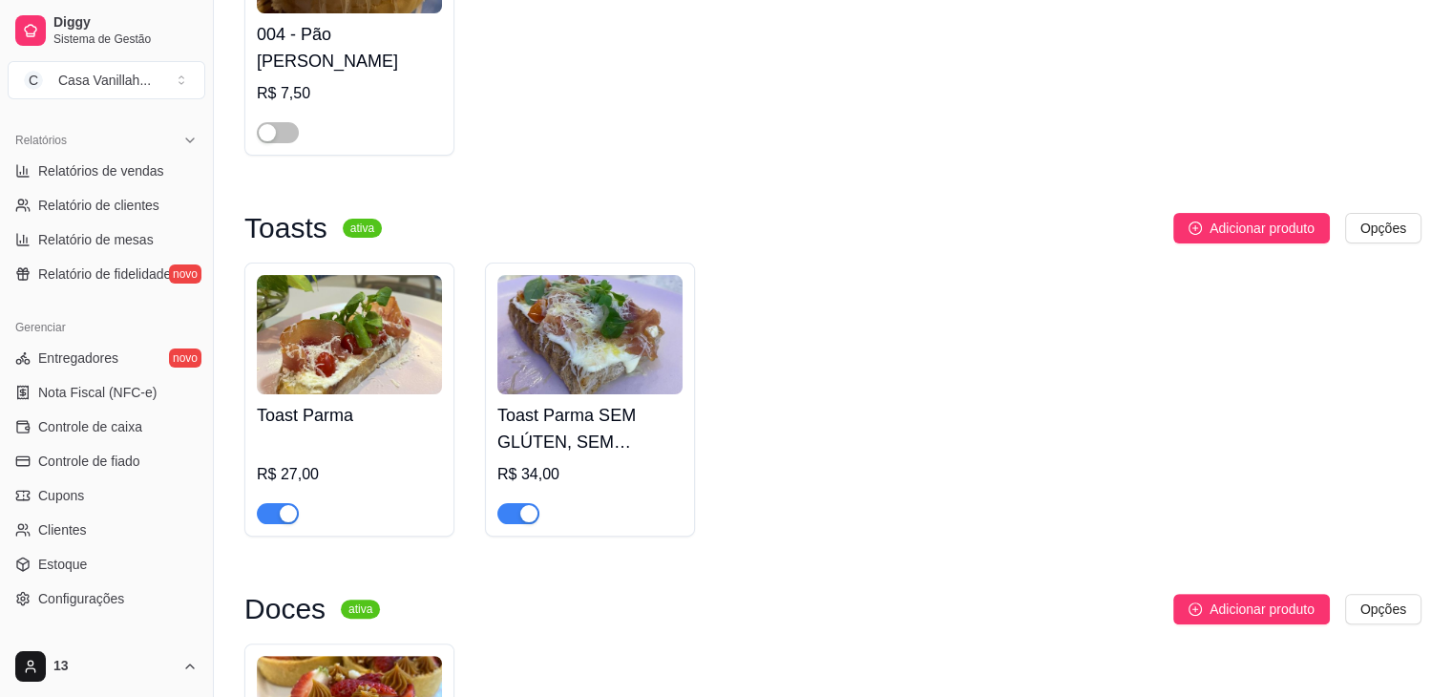
click at [283, 517] on div "button" at bounding box center [288, 513] width 17 height 17
click at [524, 518] on div "button" at bounding box center [528, 513] width 17 height 17
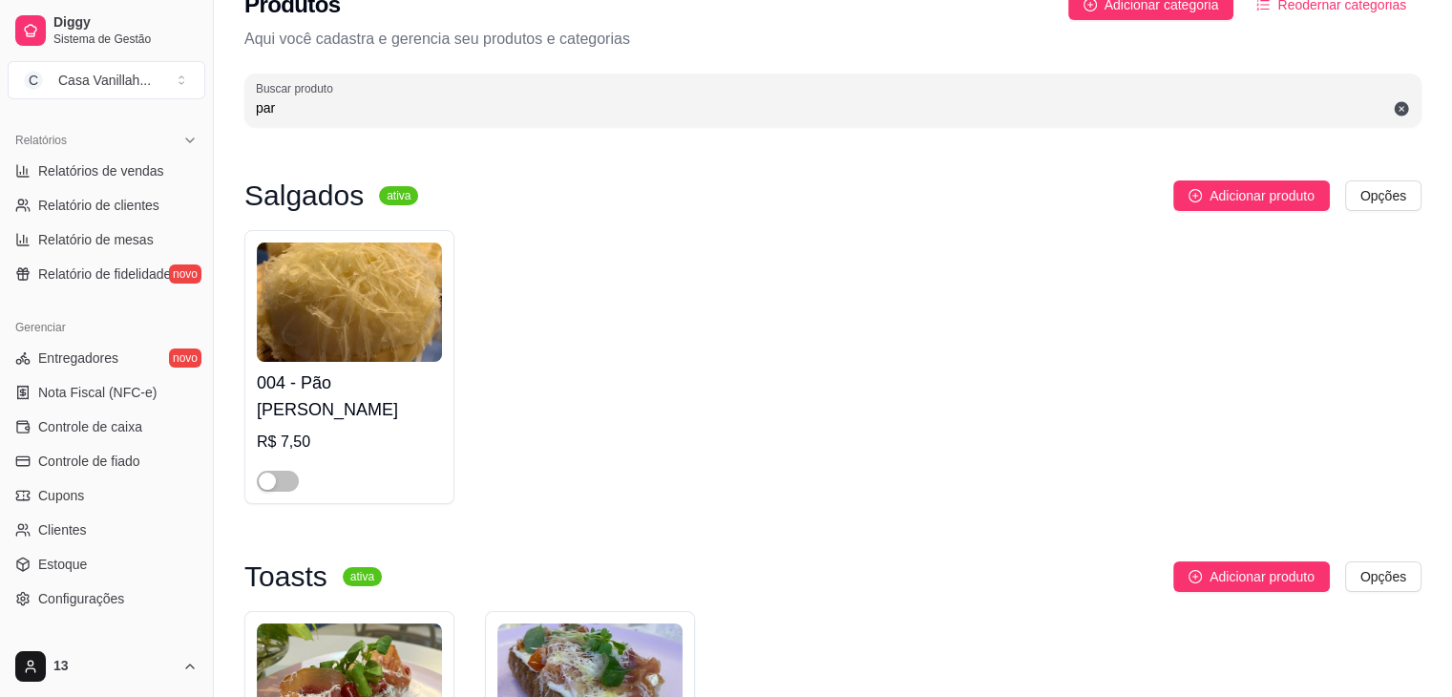
scroll to position [0, 0]
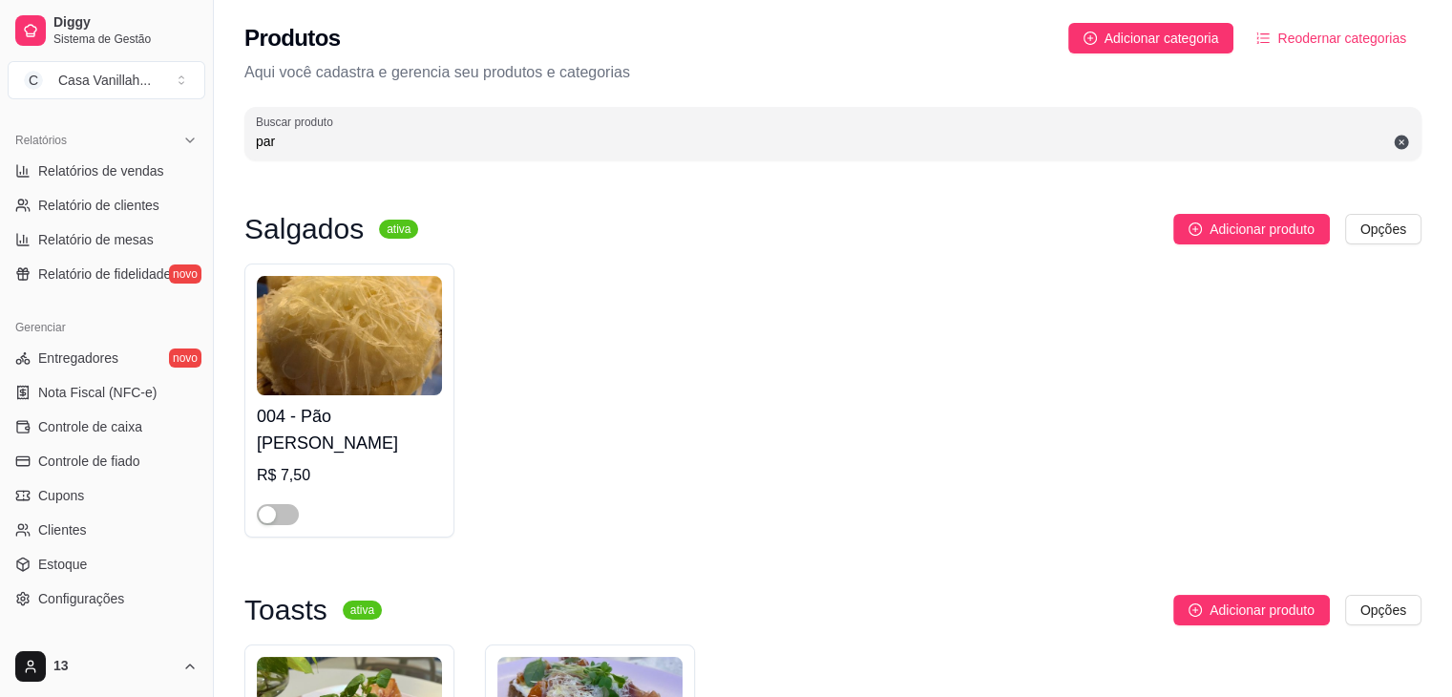
click at [643, 148] on input "par" at bounding box center [833, 141] width 1154 height 19
type input "p"
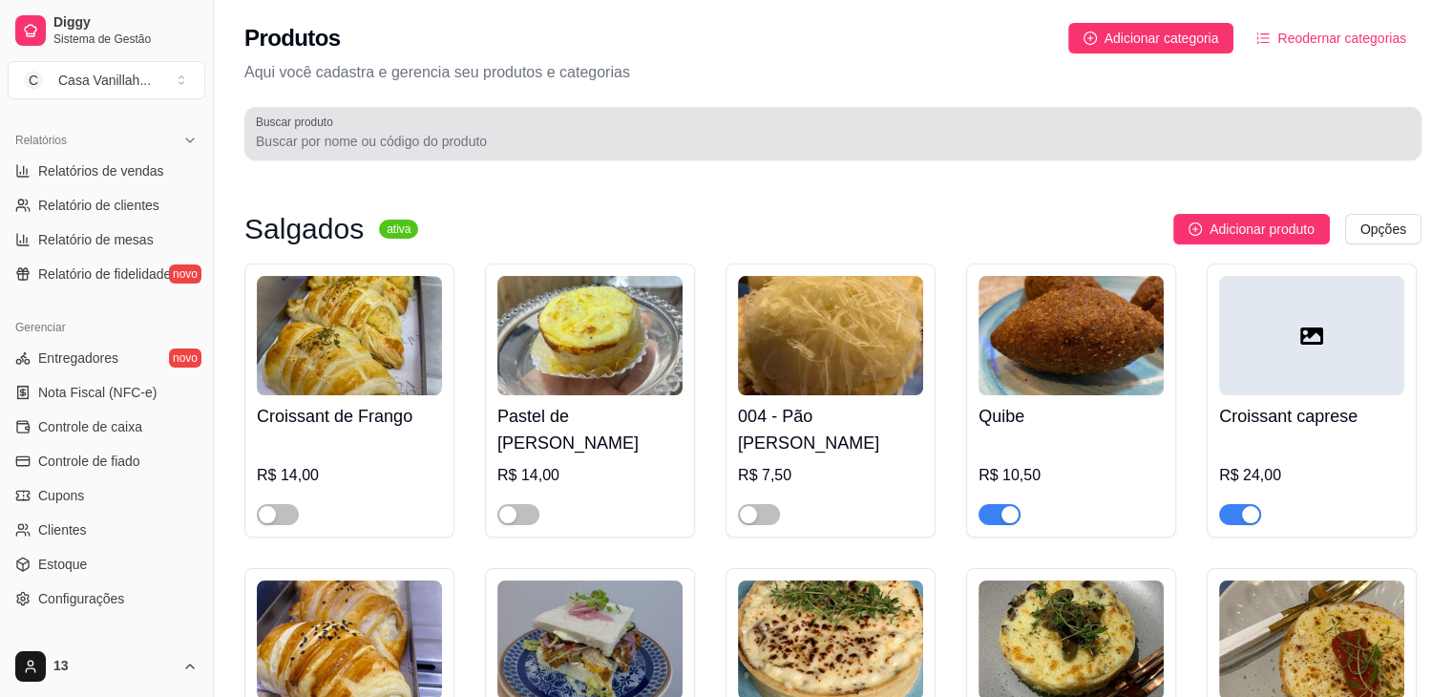
click at [833, 123] on div at bounding box center [833, 134] width 1154 height 38
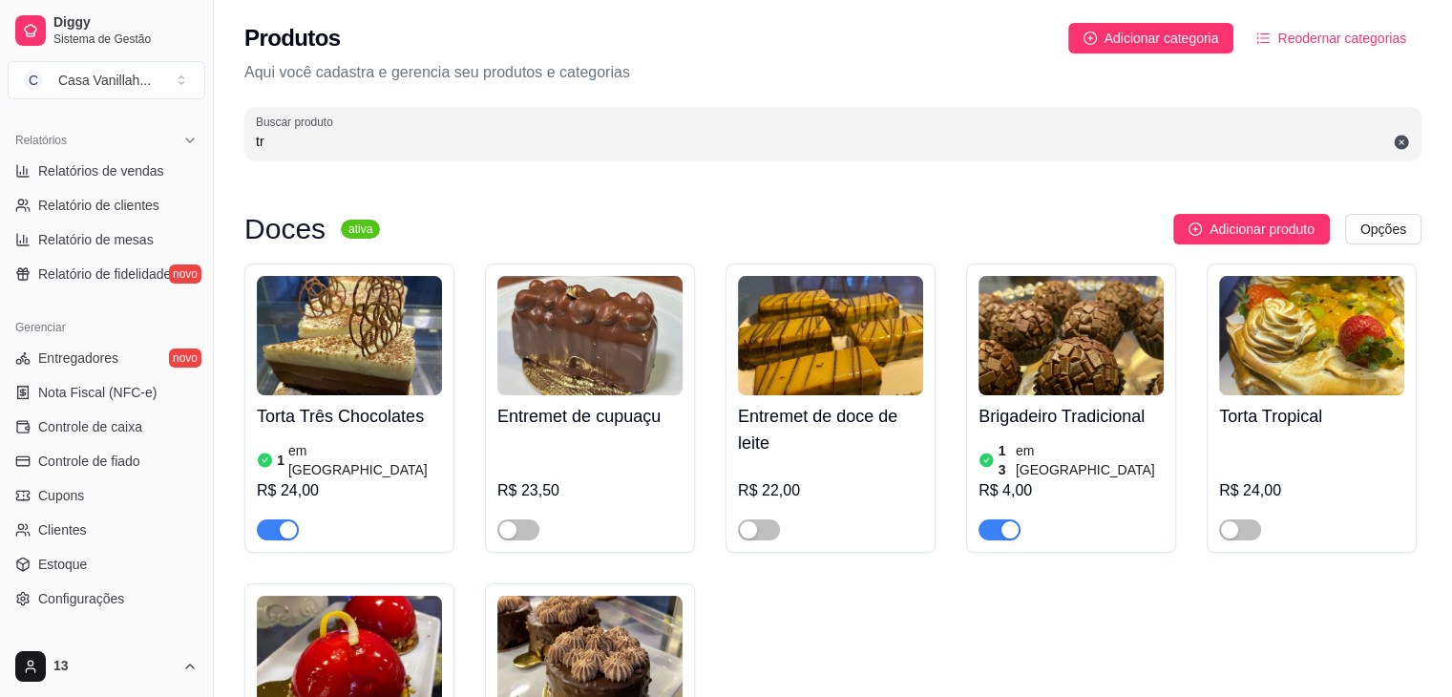
type input "tr"
click at [301, 508] on div at bounding box center [349, 521] width 185 height 38
click at [280, 502] on div at bounding box center [349, 521] width 185 height 38
click at [265, 519] on span "button" at bounding box center [278, 529] width 42 height 21
